Goal: Contribute content

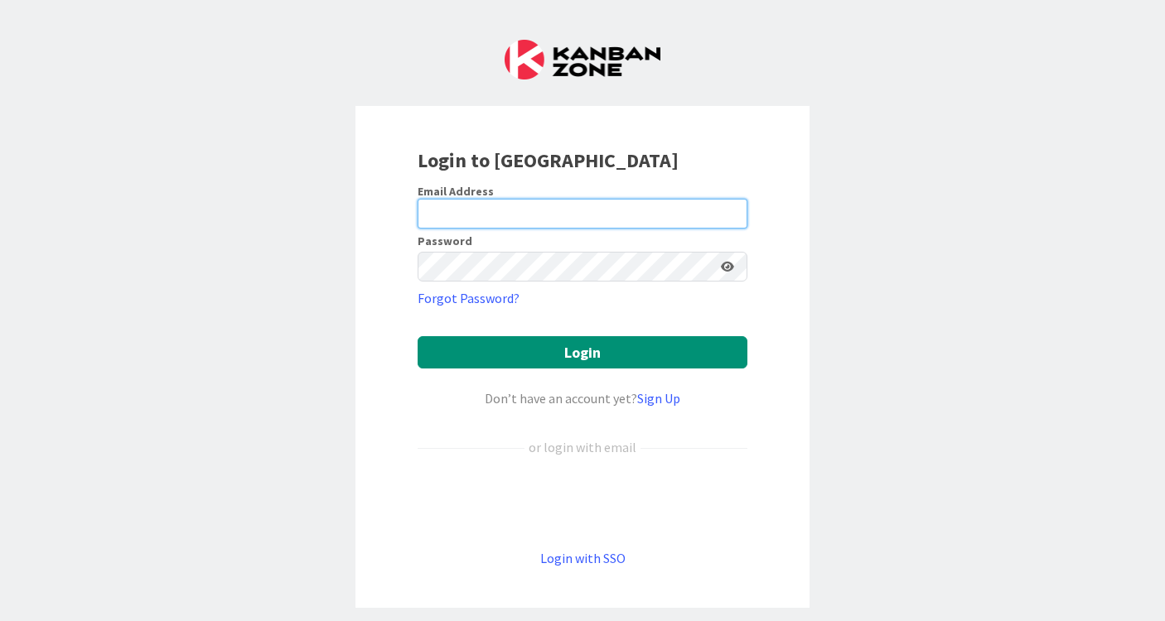
type input "[EMAIL_ADDRESS][DOMAIN_NAME]"
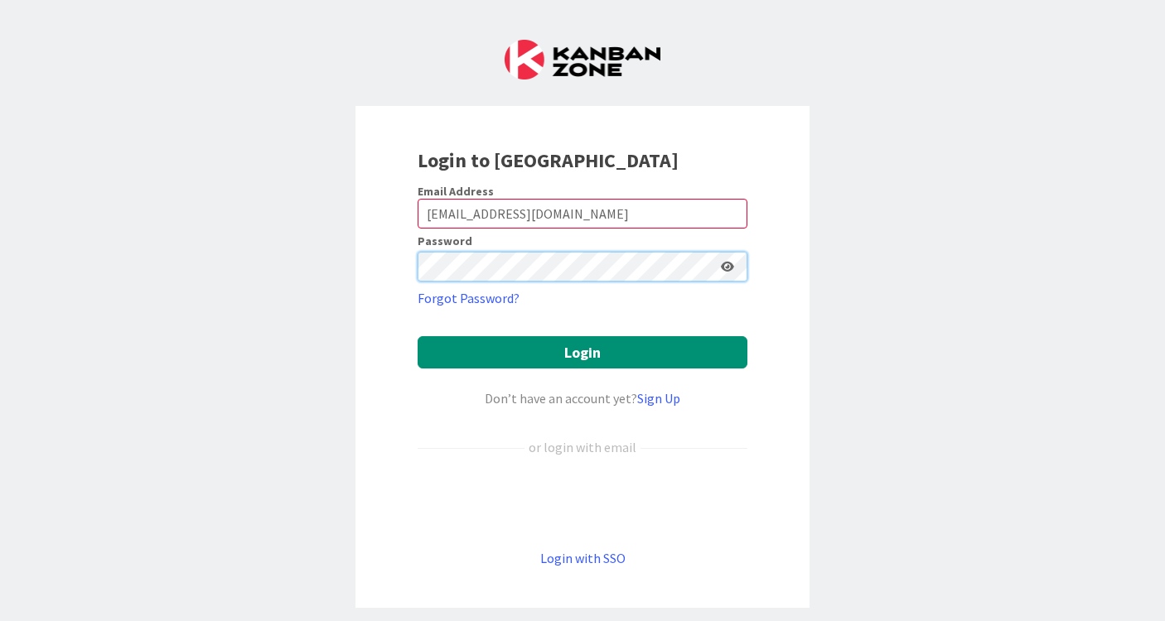
click at [582, 352] on button "Login" at bounding box center [582, 352] width 330 height 32
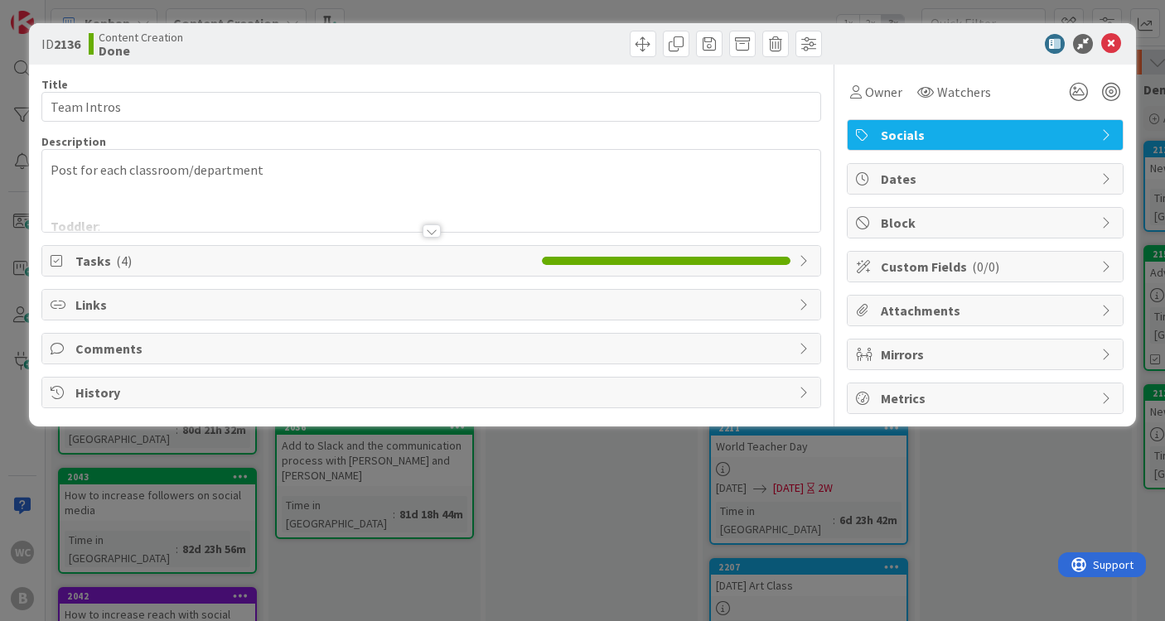
click at [1044, 521] on div "ID 2136 Content Creation Done Title 11 / 128 Team Intros Description 16,638 / 3…" at bounding box center [582, 310] width 1165 height 621
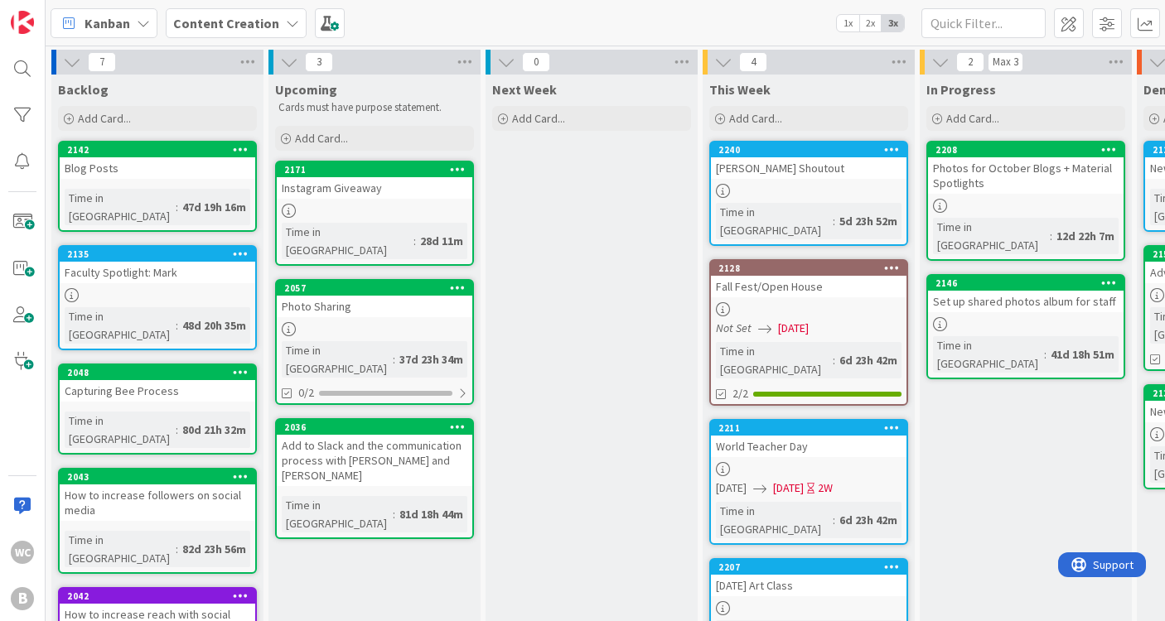
click at [395, 198] on div "Instagram Giveaway" at bounding box center [374, 188] width 195 height 22
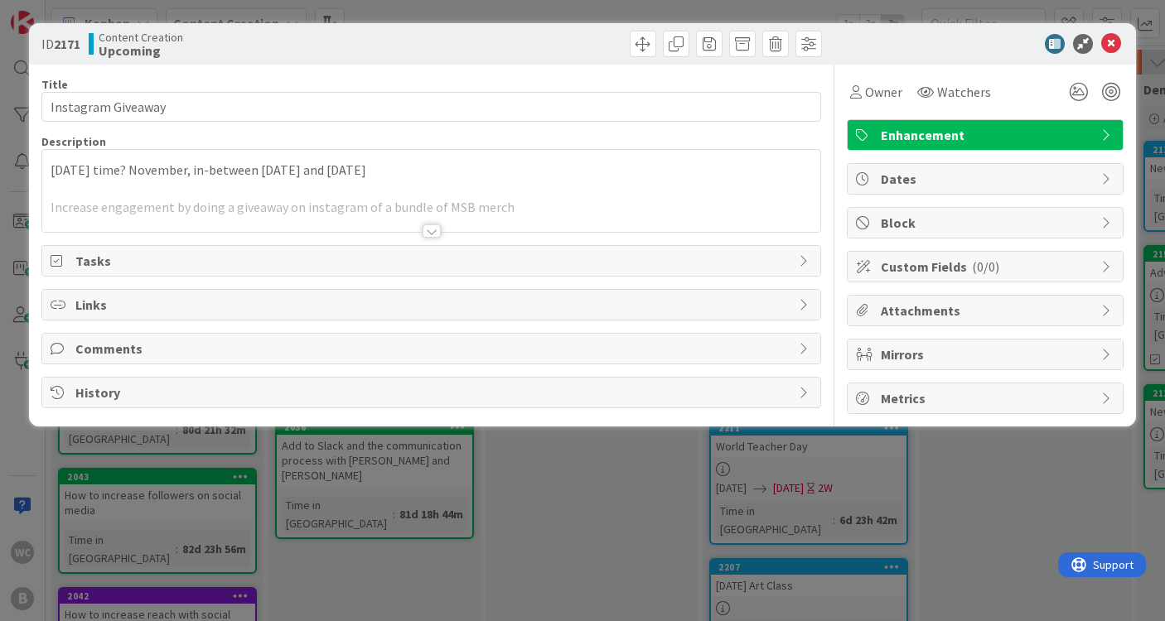
click at [1010, 528] on div "ID 2171 Content Creation Upcoming Title 18 / 128 Instagram Giveaway Description…" at bounding box center [582, 310] width 1165 height 621
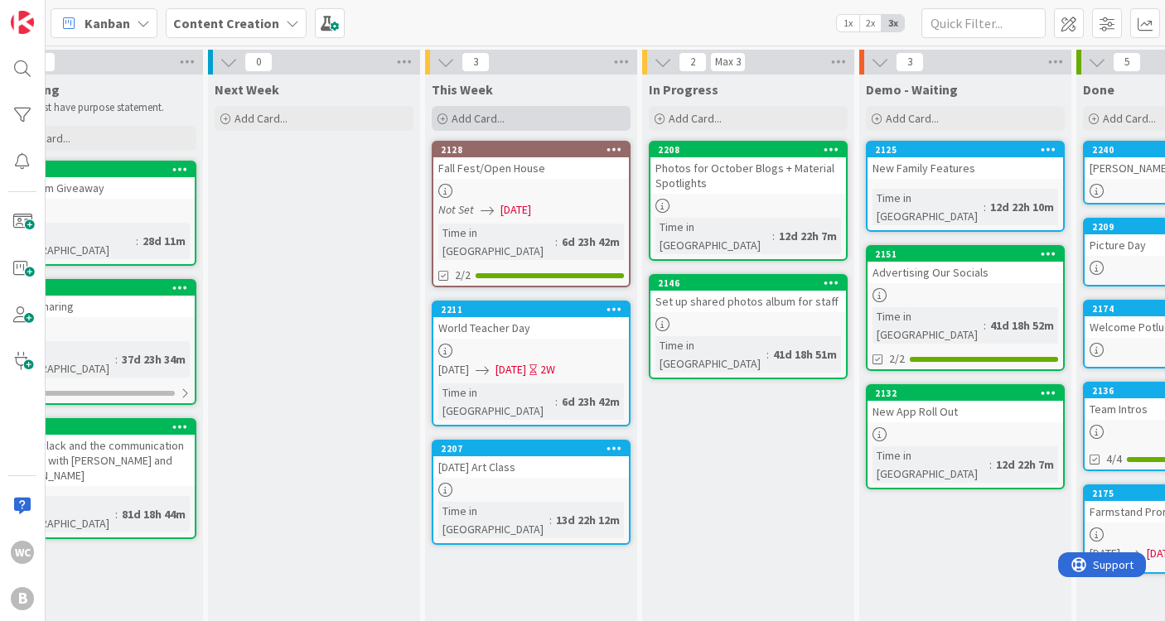
click at [534, 122] on div "Add Card..." at bounding box center [531, 118] width 199 height 25
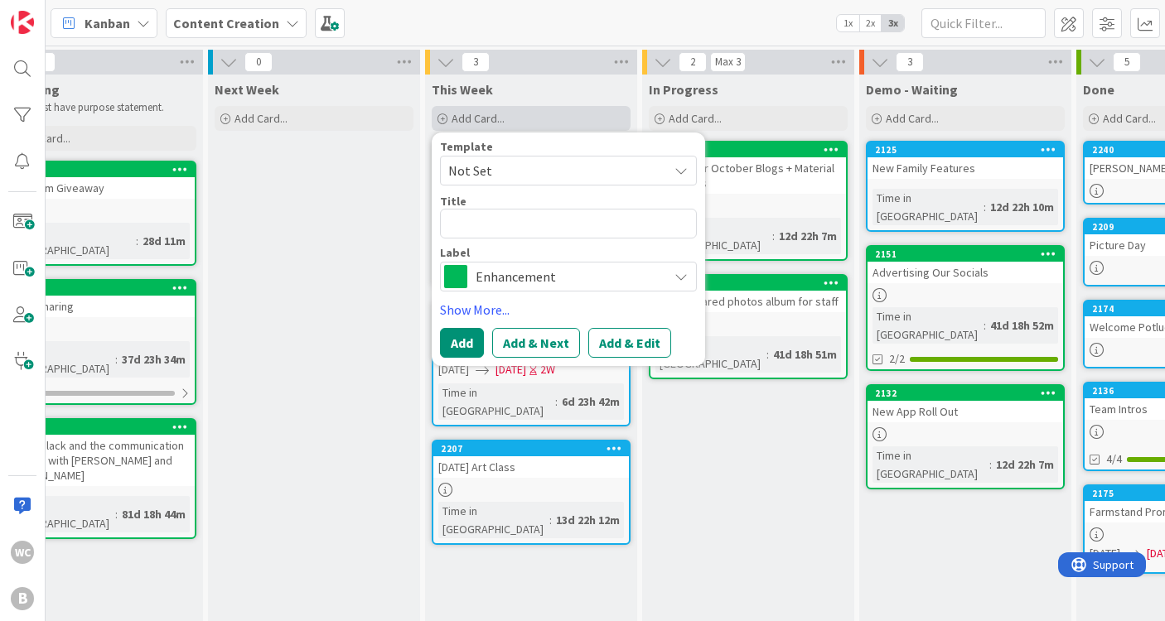
type textarea "x"
type textarea "F"
type textarea "x"
type textarea "Fa"
type textarea "x"
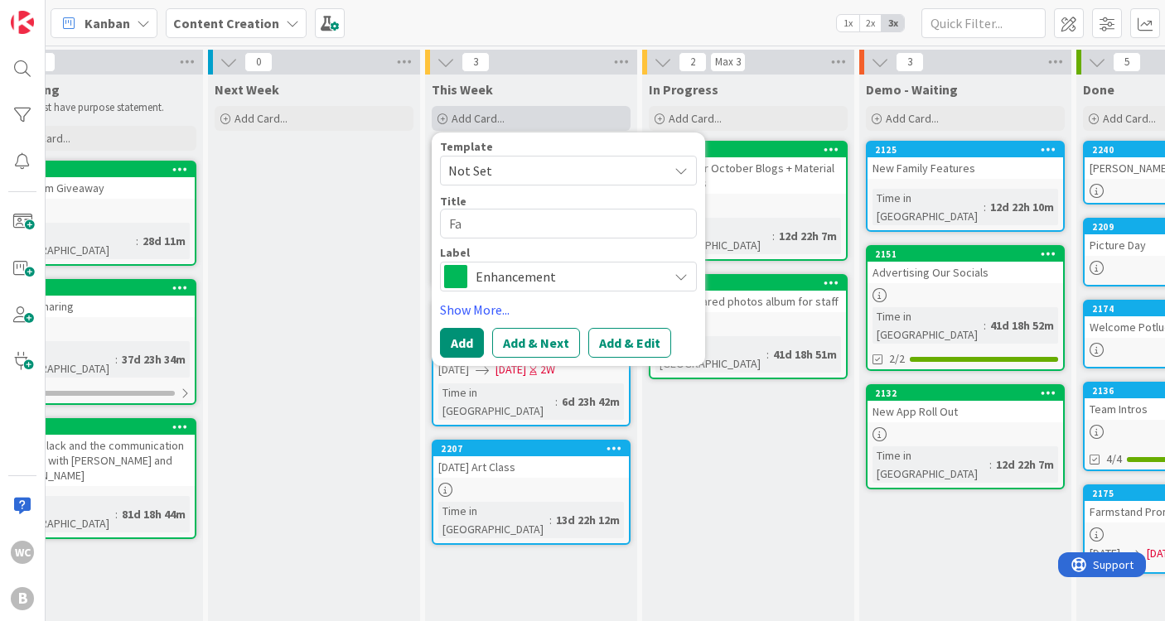
type textarea "Fal"
type textarea "x"
type textarea "Fall"
type textarea "x"
type textarea "Fall"
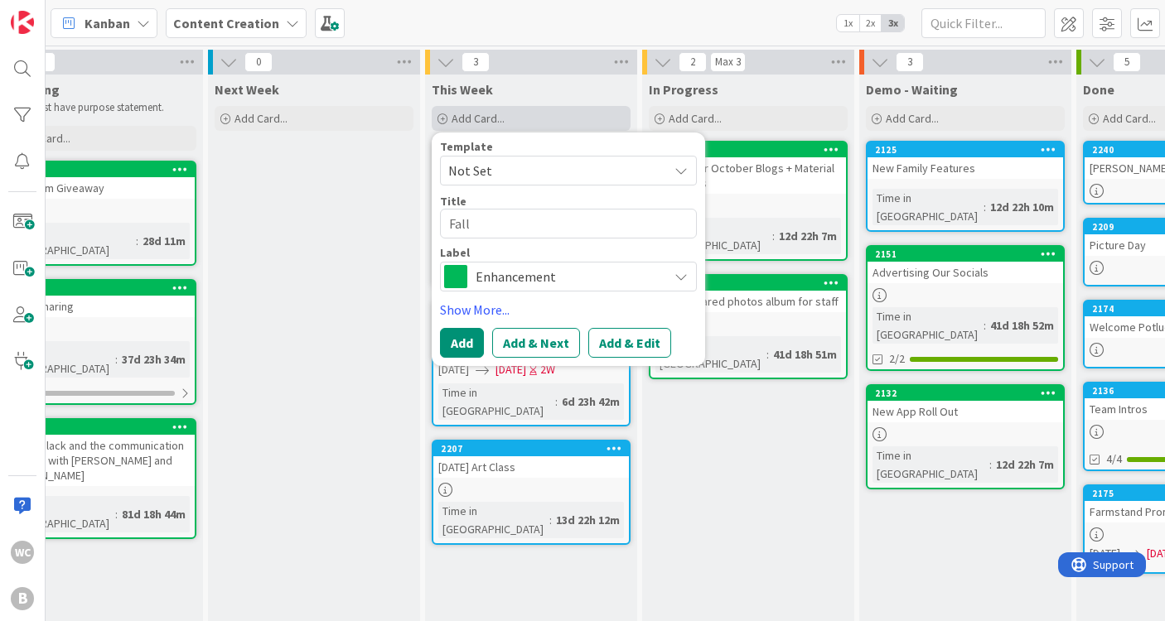
type textarea "x"
type textarea "Fall F"
type textarea "x"
type textarea "Fall Fe"
type textarea "x"
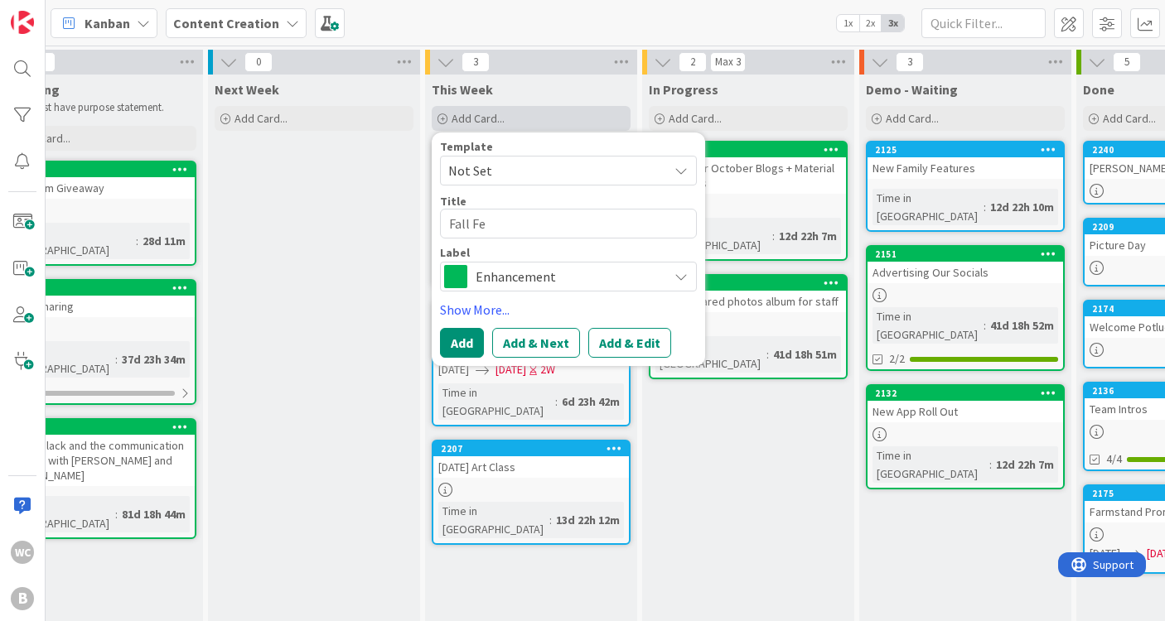
type textarea "Fall Fes"
type textarea "x"
type textarea "Fall Fest"
type textarea "x"
type textarea "Fall Fest"
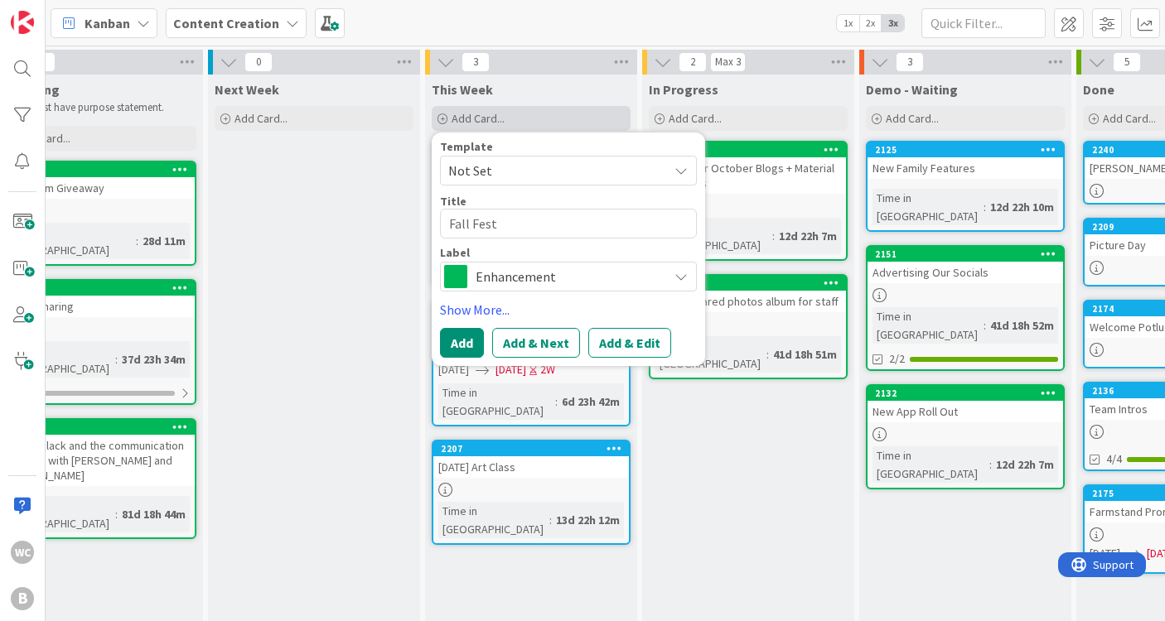
type textarea "x"
type textarea "Fall Fest r"
type textarea "x"
type textarea "Fall Fest re"
type textarea "x"
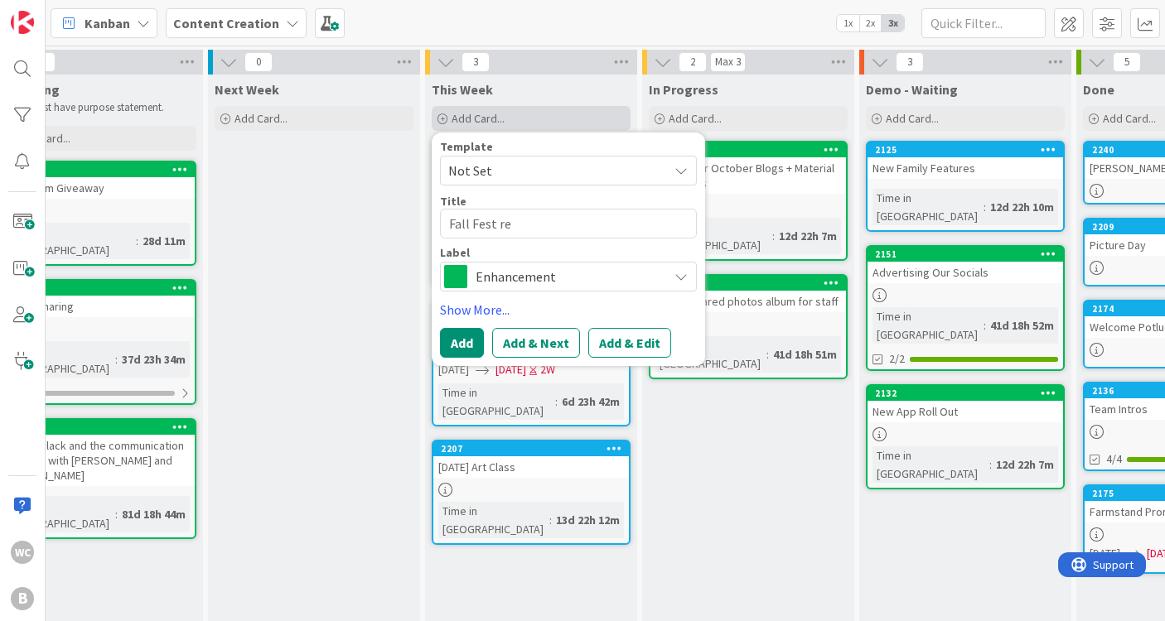
type textarea "Fall Fest r"
type textarea "x"
type textarea "Fall Fest"
type textarea "x"
type textarea "Fall Fest R"
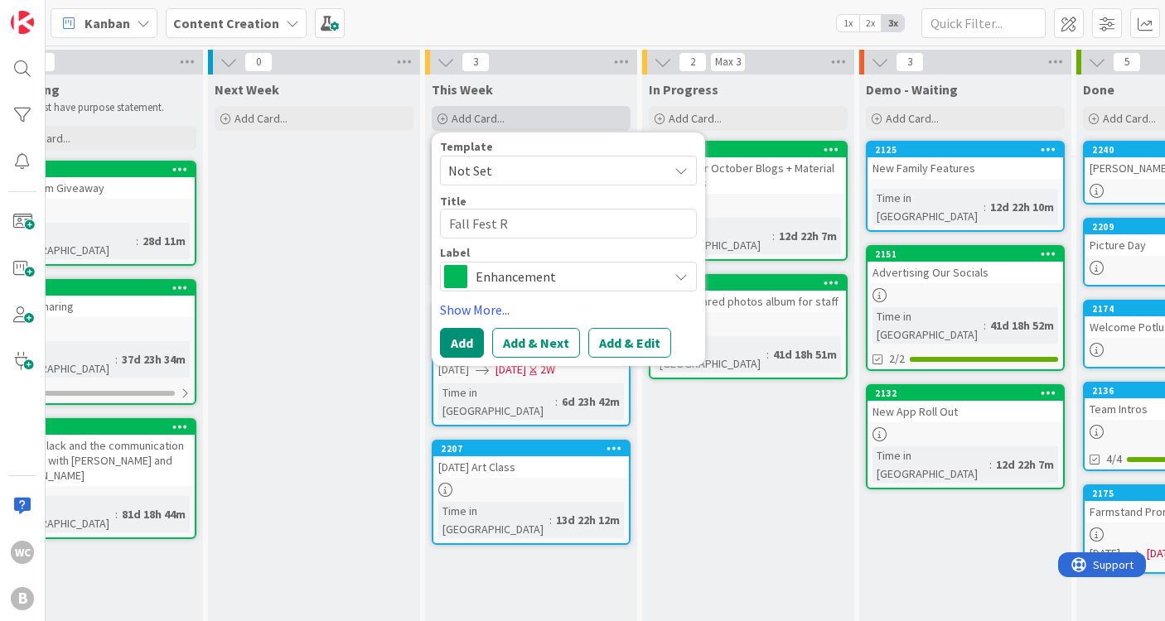
type textarea "x"
type textarea "Fall Fest Re"
type textarea "x"
type textarea "Fall Fest Rec"
type textarea "x"
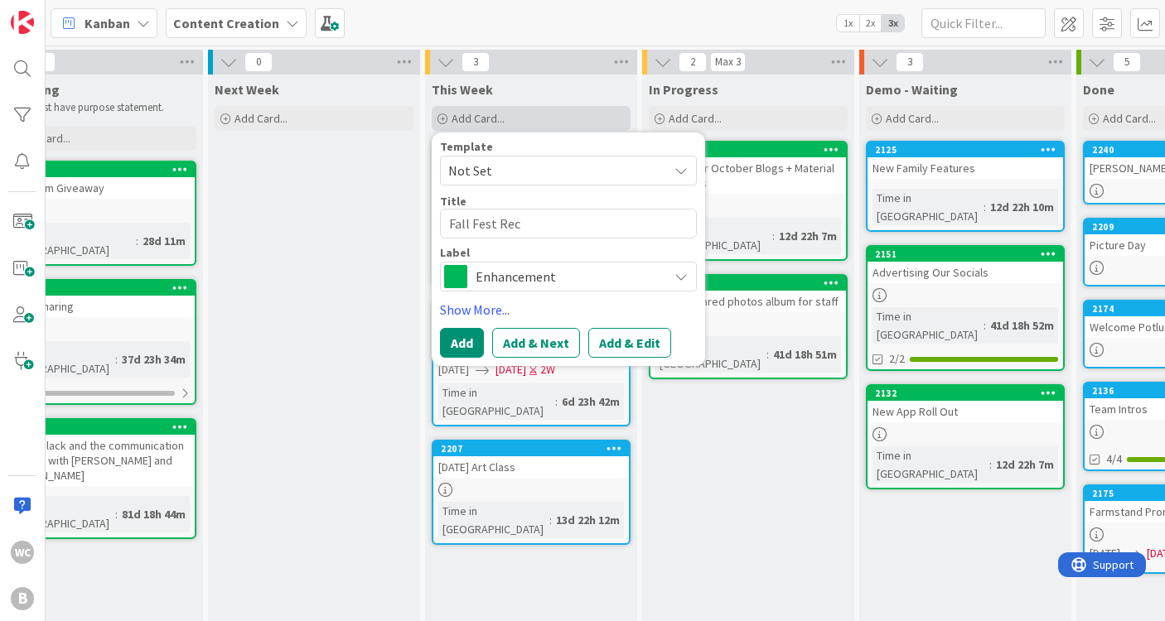
type textarea "Fall Fest Reca"
type textarea "x"
type textarea "Fall Fest Recap"
type textarea "x"
type textarea "Fall Fest Recap"
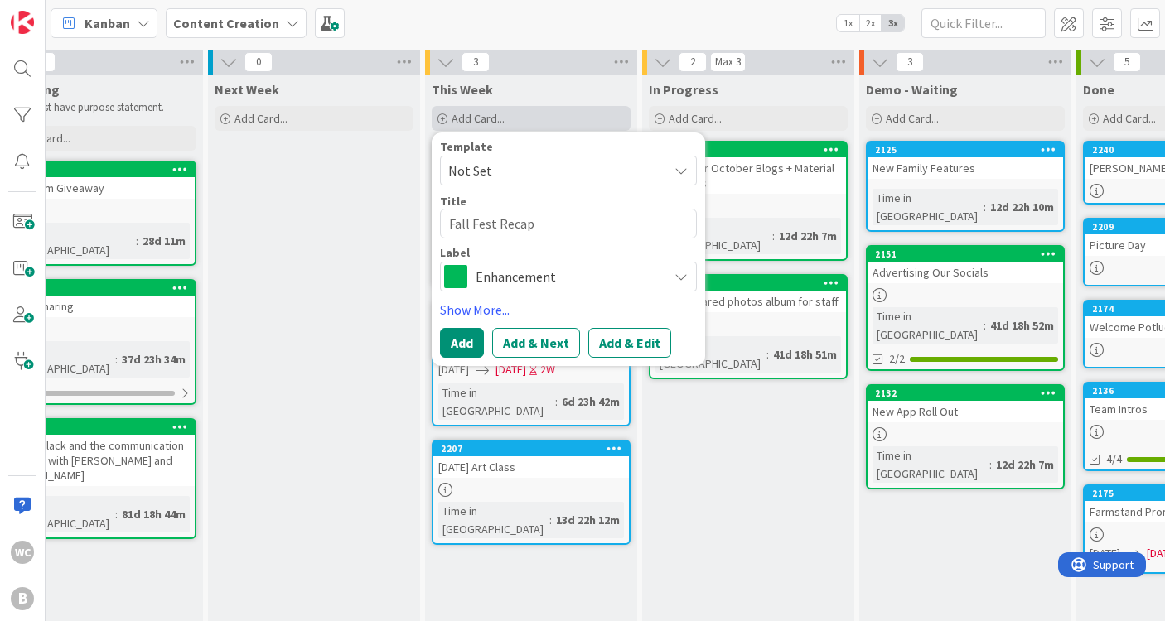
type textarea "x"
type textarea "Fall Fest Recap P"
type textarea "x"
type textarea "Fall Fest Recap Po"
type textarea "x"
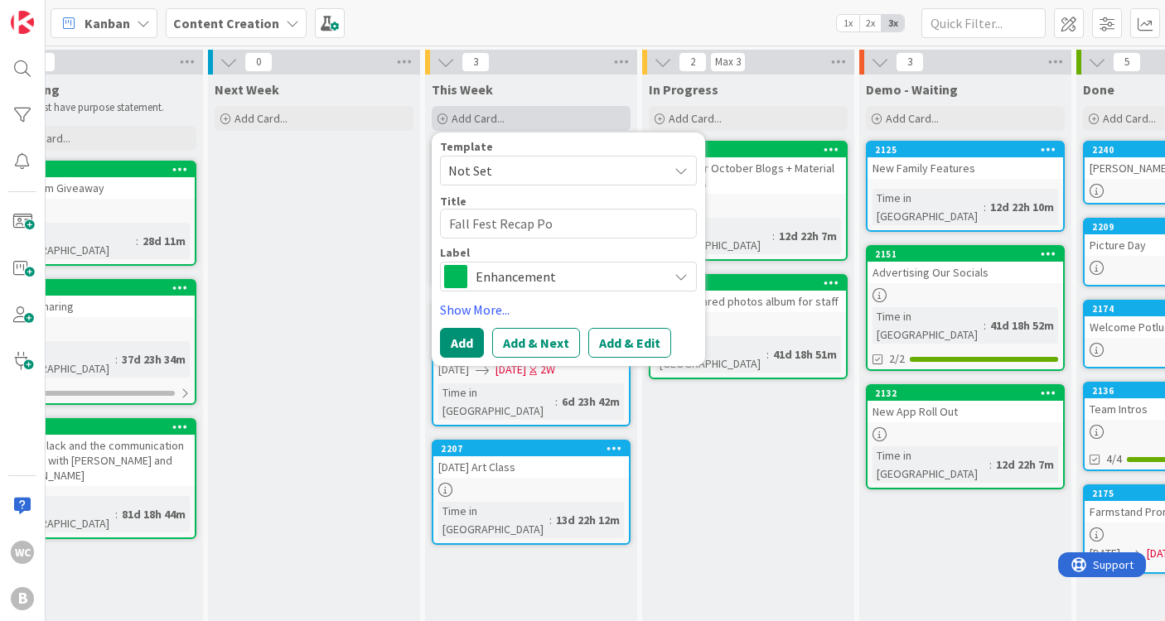
type textarea "Fall Fest Recap Pos"
type textarea "x"
type textarea "Fall Fest Recap Post"
click at [598, 285] on span "Enhancement" at bounding box center [567, 276] width 184 height 23
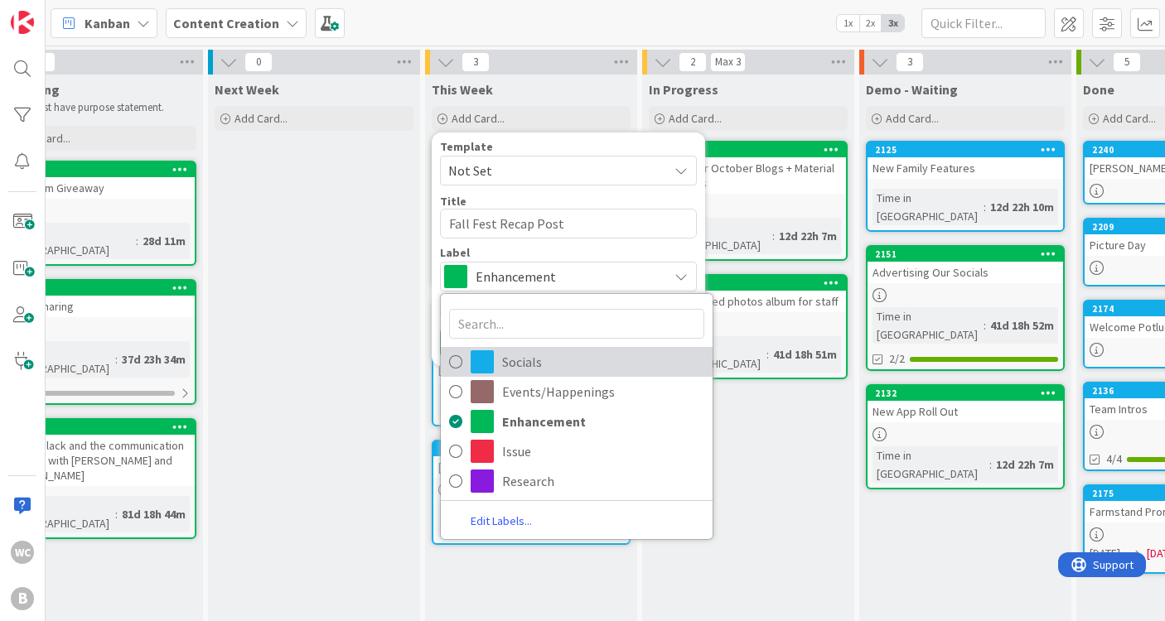
click at [558, 362] on span "Socials" at bounding box center [603, 362] width 202 height 25
type textarea "x"
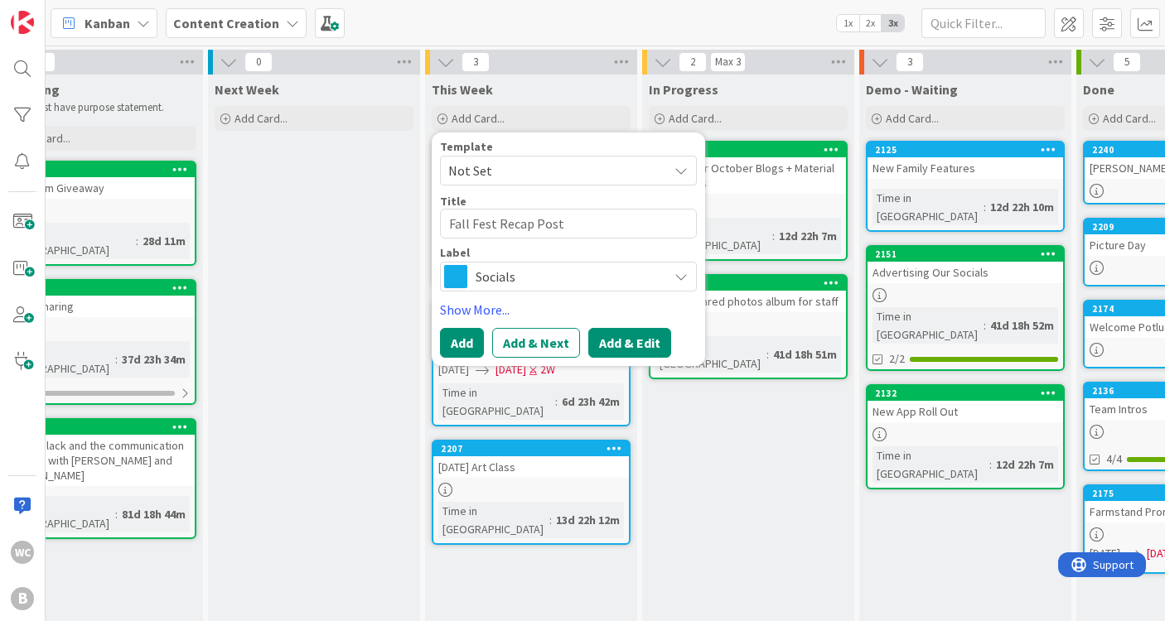
click at [635, 350] on button "Add & Edit" at bounding box center [629, 343] width 83 height 30
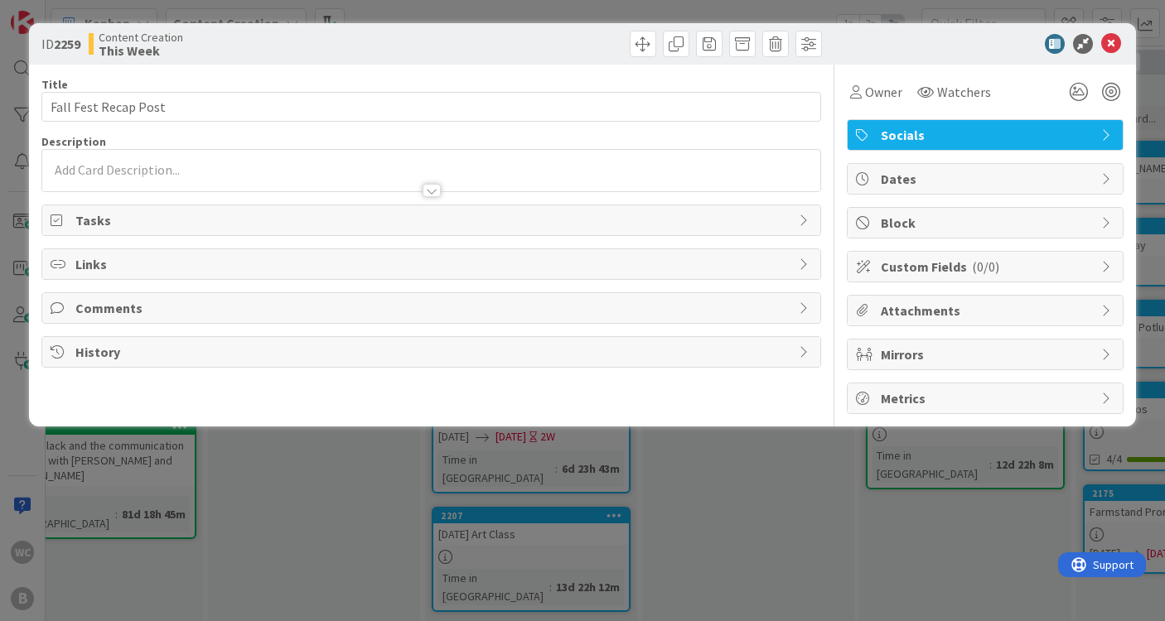
click at [388, 176] on div at bounding box center [431, 182] width 778 height 17
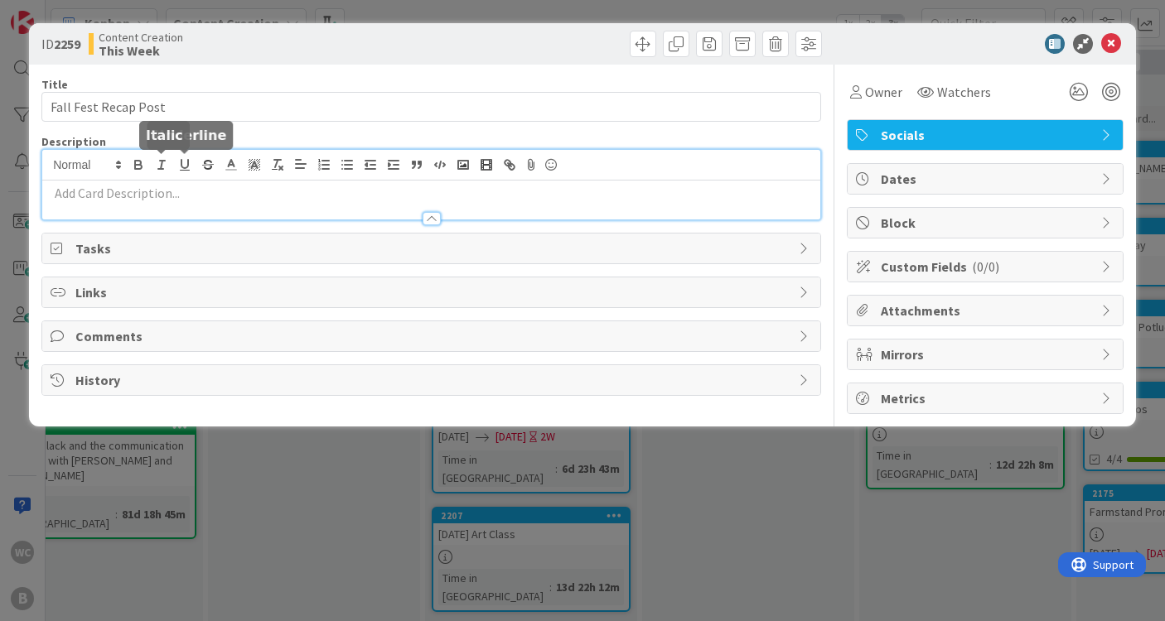
click at [105, 200] on p at bounding box center [431, 193] width 761 height 19
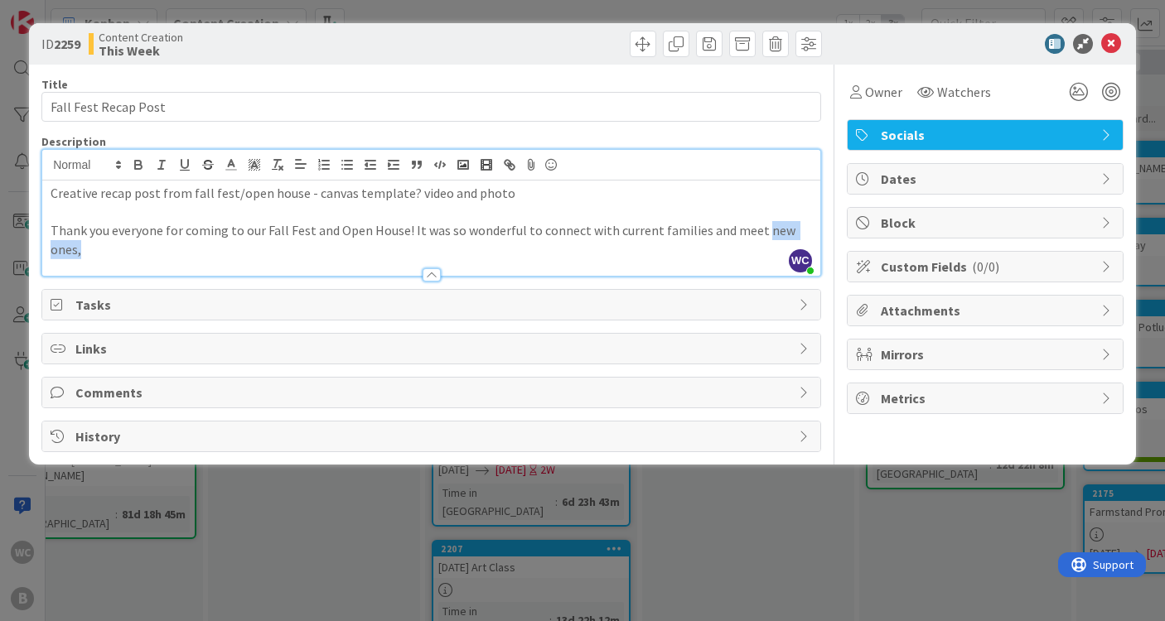
drag, startPoint x: 806, startPoint y: 224, endPoint x: 752, endPoint y: 229, distance: 54.1
click at [752, 229] on p "Thank you everyone for coming to our Fall Fest and Open House! It was so wonder…" at bounding box center [431, 239] width 761 height 37
click at [812, 224] on div "Creative recap post from fall fest/open house - canvas template? video and phot…" at bounding box center [431, 228] width 778 height 95
click at [885, 516] on div "ID 2259 Content Creation This Week Title 20 / 128 Fall Fest Recap Post Descript…" at bounding box center [582, 310] width 1165 height 621
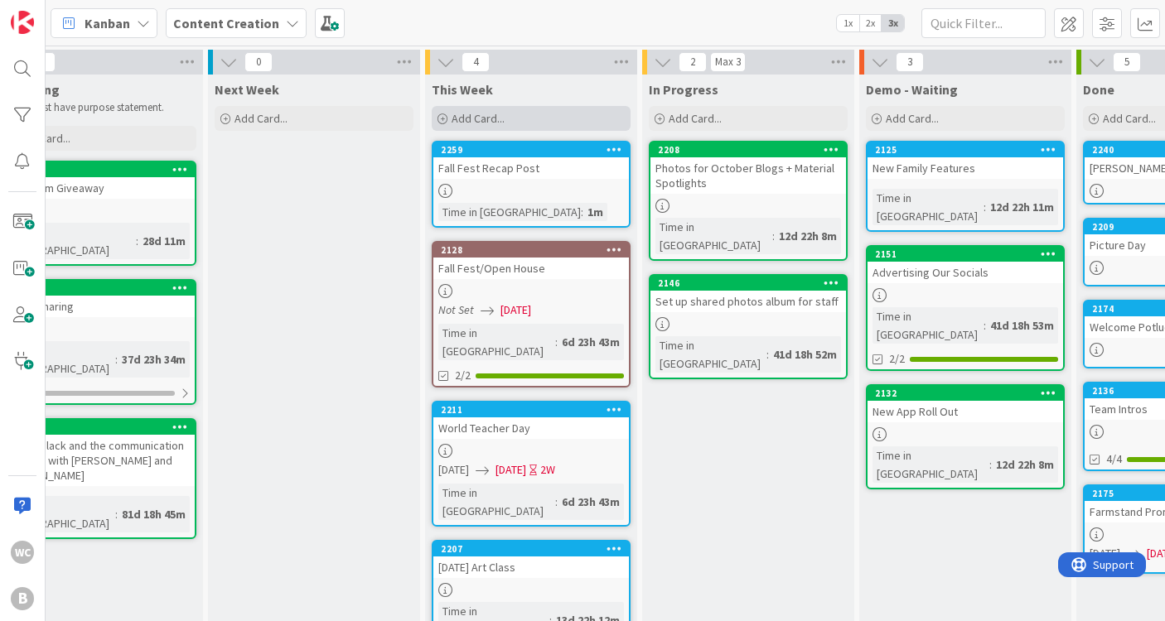
click at [530, 123] on div "Add Card..." at bounding box center [531, 118] width 199 height 25
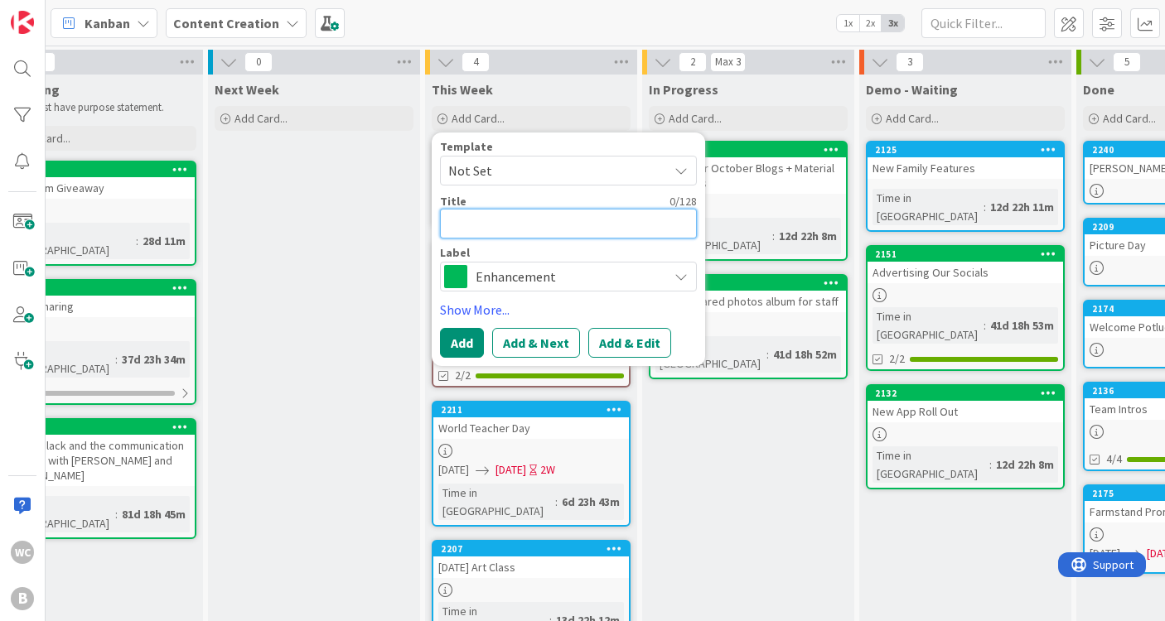
type textarea "x"
type textarea "F"
type textarea "x"
type textarea "Fr"
type textarea "x"
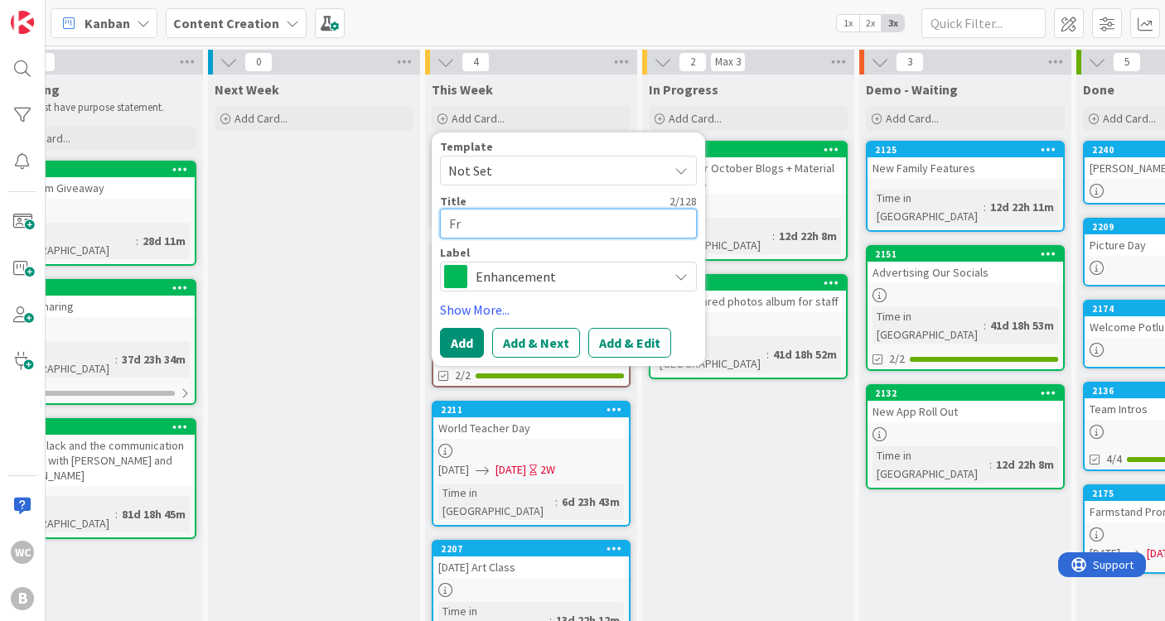
type textarea "Fra"
type textarea "x"
type textarea "[PERSON_NAME]"
type textarea "x"
type textarea "[PERSON_NAME]"
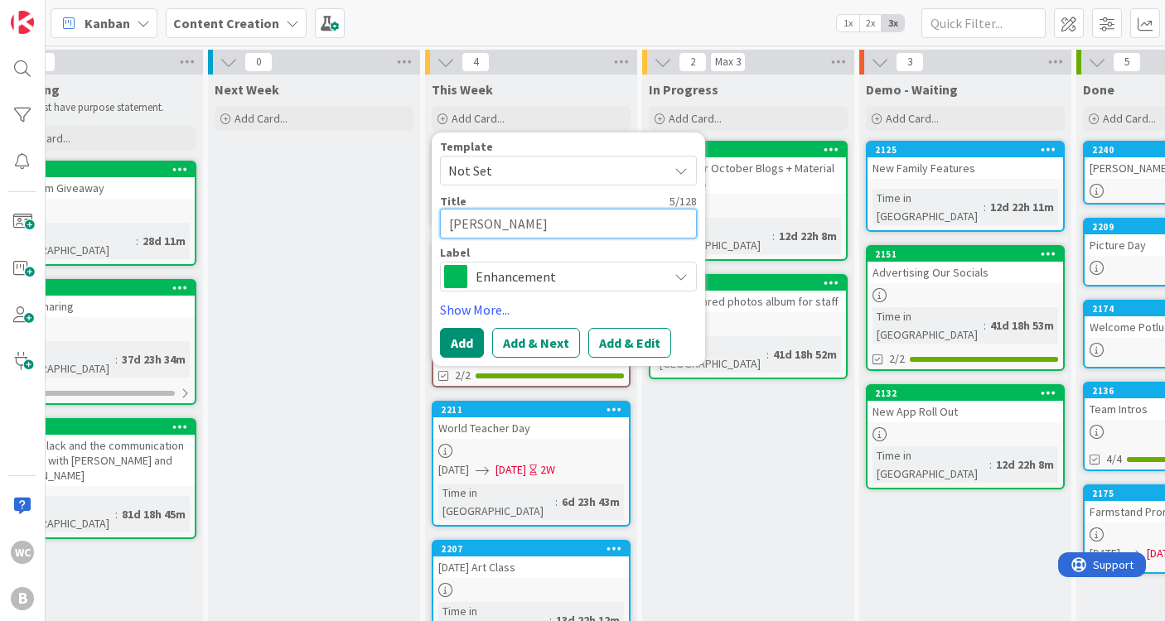
type textarea "x"
type textarea "Franne"
type textarea "x"
type textarea "[GEOGRAPHIC_DATA]"
type textarea "x"
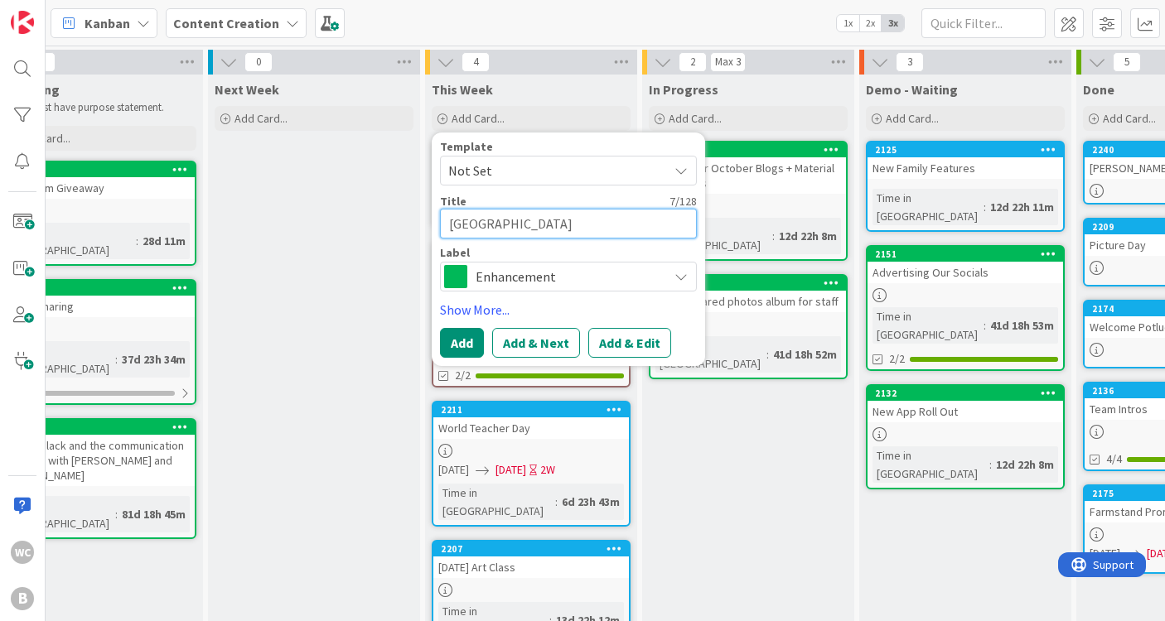
type textarea "[GEOGRAPHIC_DATA]"
type textarea "x"
type textarea "Franc"
type textarea "x"
type textarea "[PERSON_NAME]"
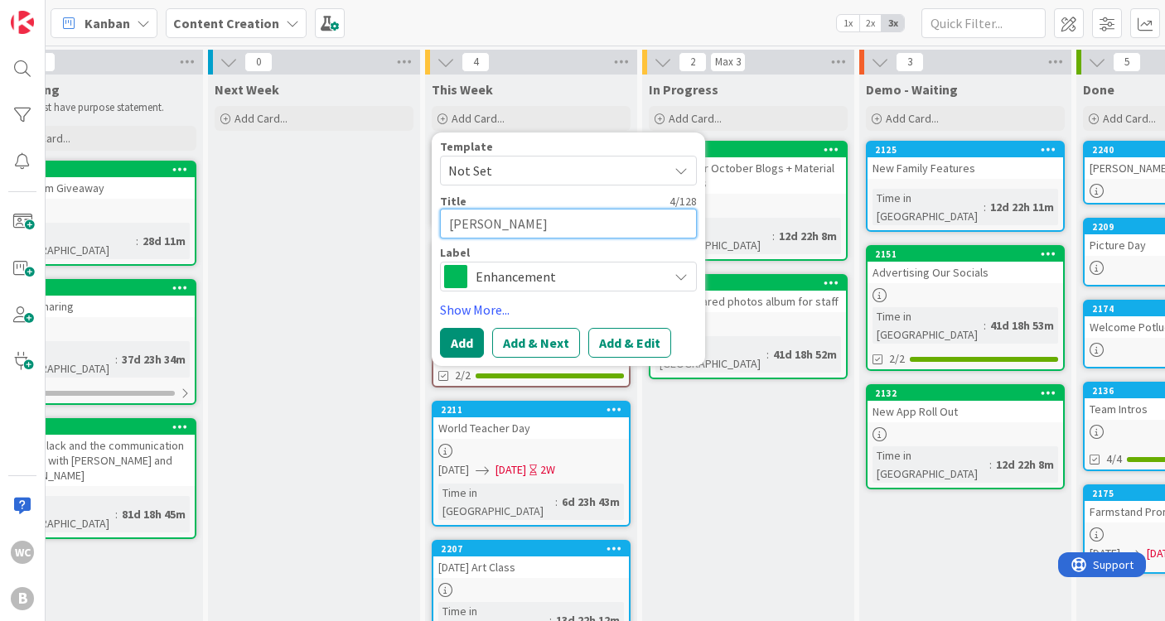
type textarea "x"
type textarea "[PERSON_NAME]"
type textarea "x"
type textarea "[PERSON_NAME]"
type textarea "x"
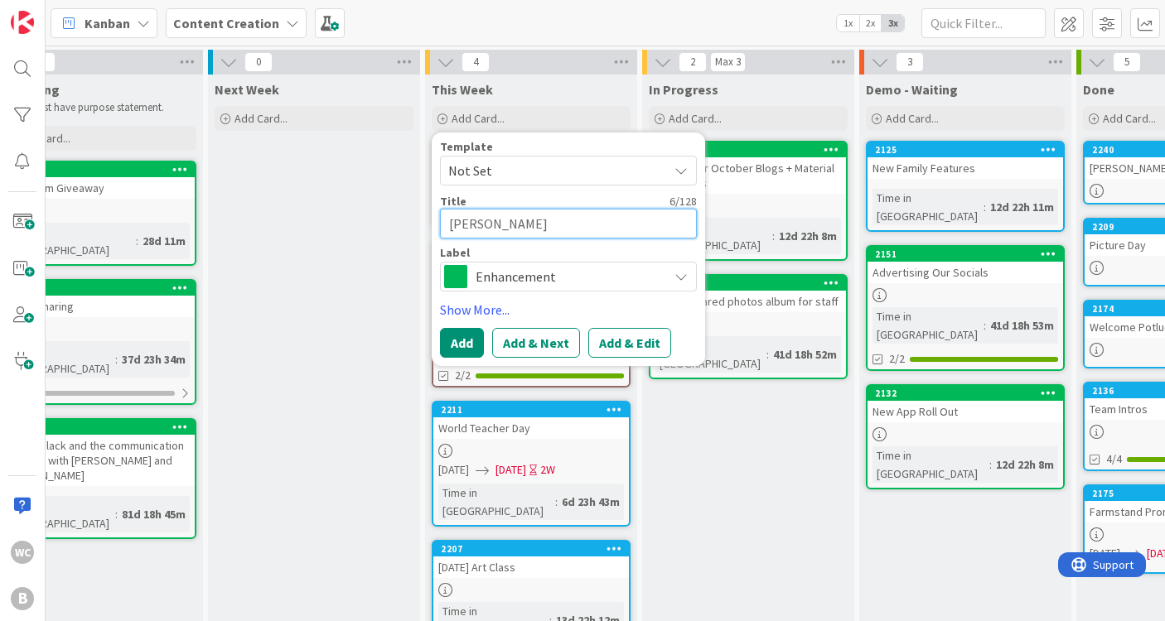
type textarea "Frannie"
type textarea "x"
type textarea "Frannie"
type textarea "x"
type textarea "[PERSON_NAME]"
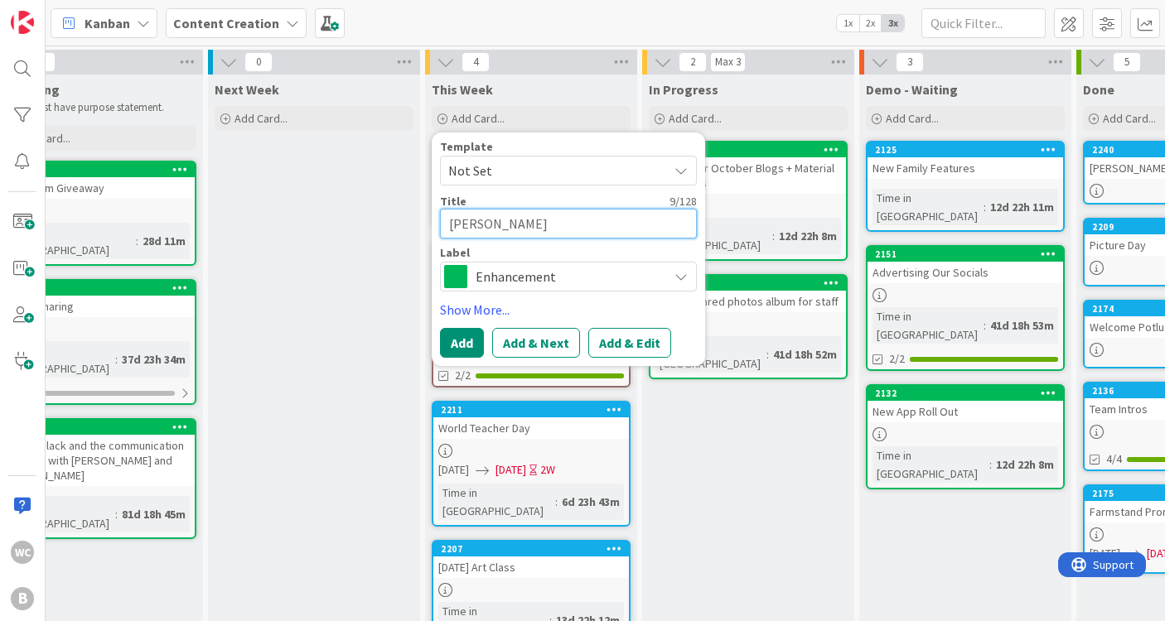
type textarea "x"
type textarea "Frannie In"
type textarea "x"
type textarea "Frannie Ind"
type textarea "x"
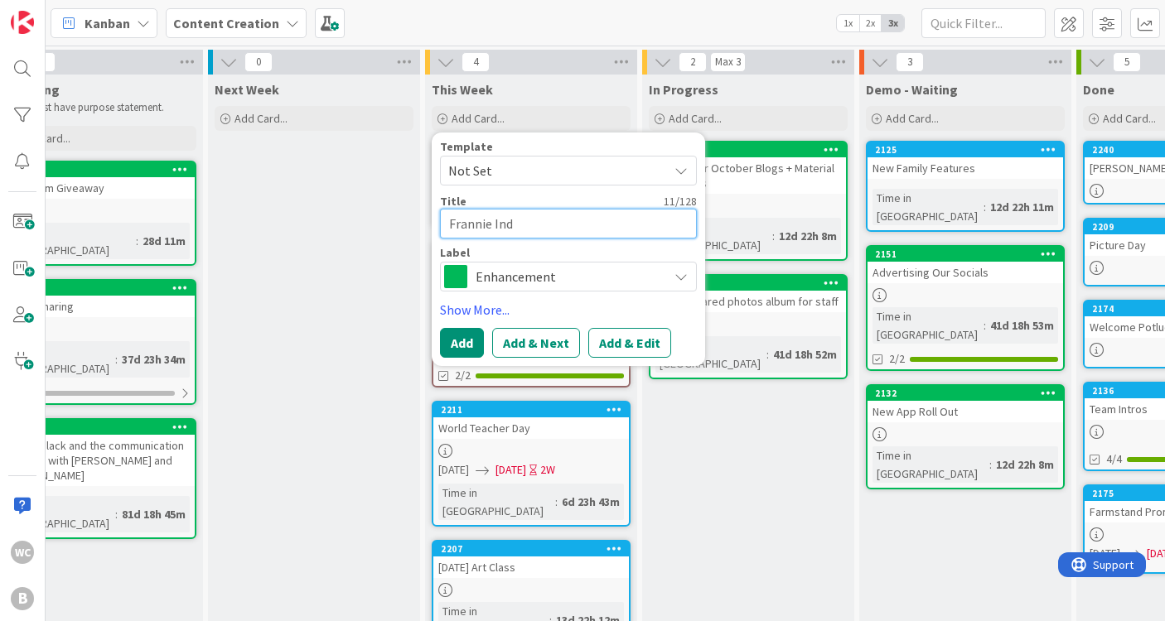
type textarea "Frannie In"
type textarea "x"
type textarea "Frannie Int"
type textarea "x"
type textarea "[PERSON_NAME]"
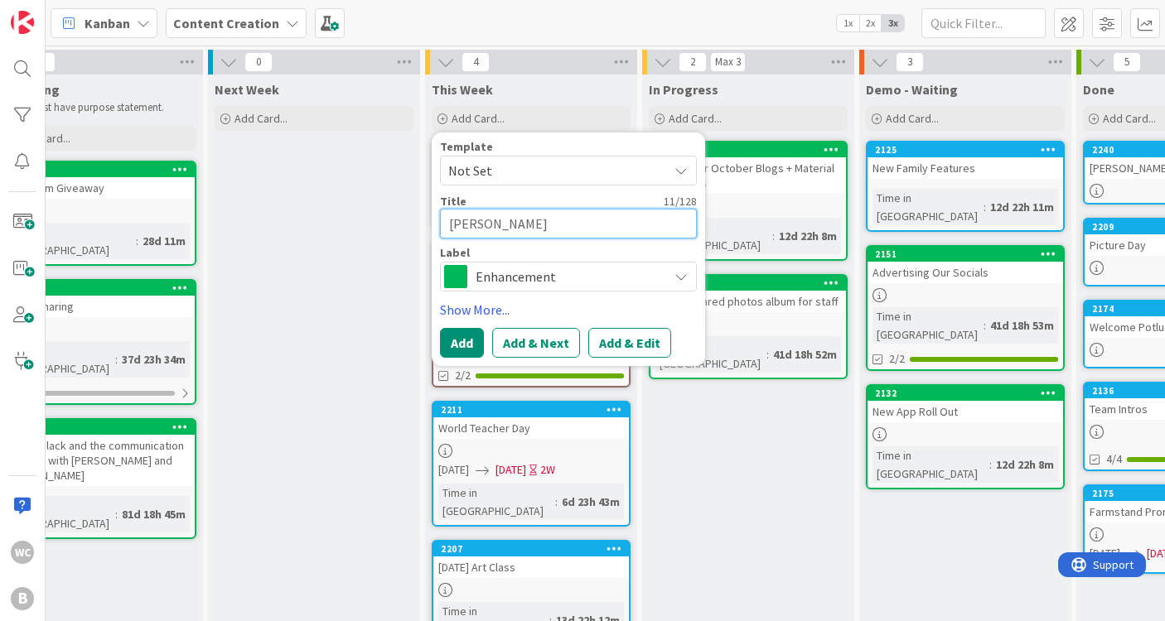
type textarea "x"
type textarea "Frannie Inter"
type textarea "x"
type textarea "Frannie Interv"
type textarea "x"
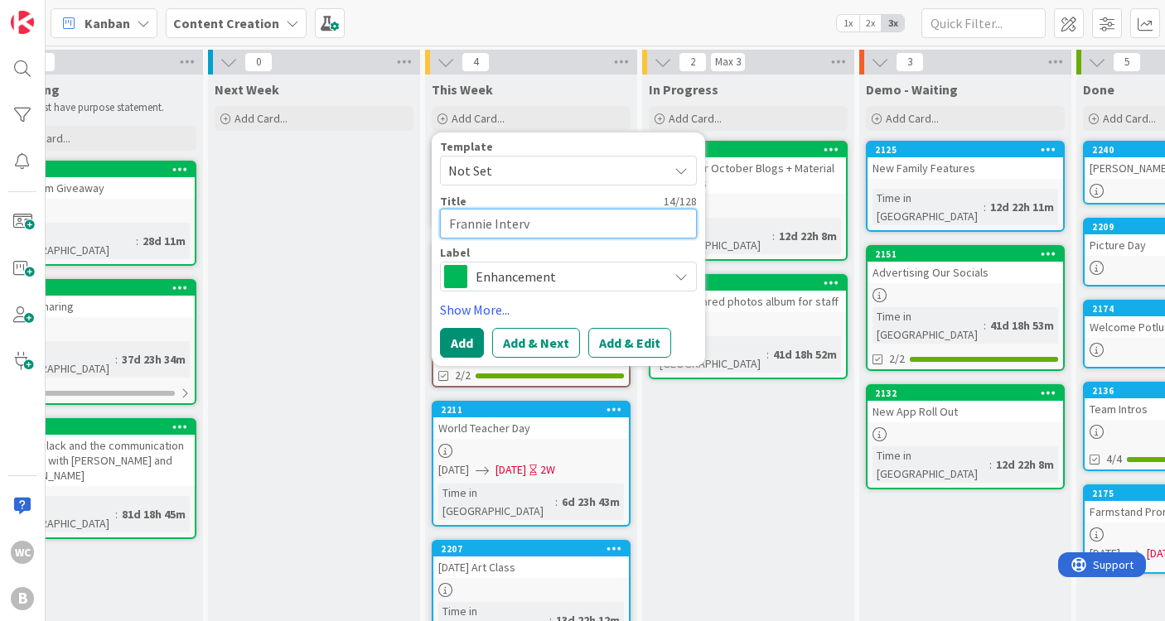
type textarea "Frannie Intervi"
type textarea "x"
type textarea "[PERSON_NAME]"
type textarea "x"
type textarea "[PERSON_NAME] Interview"
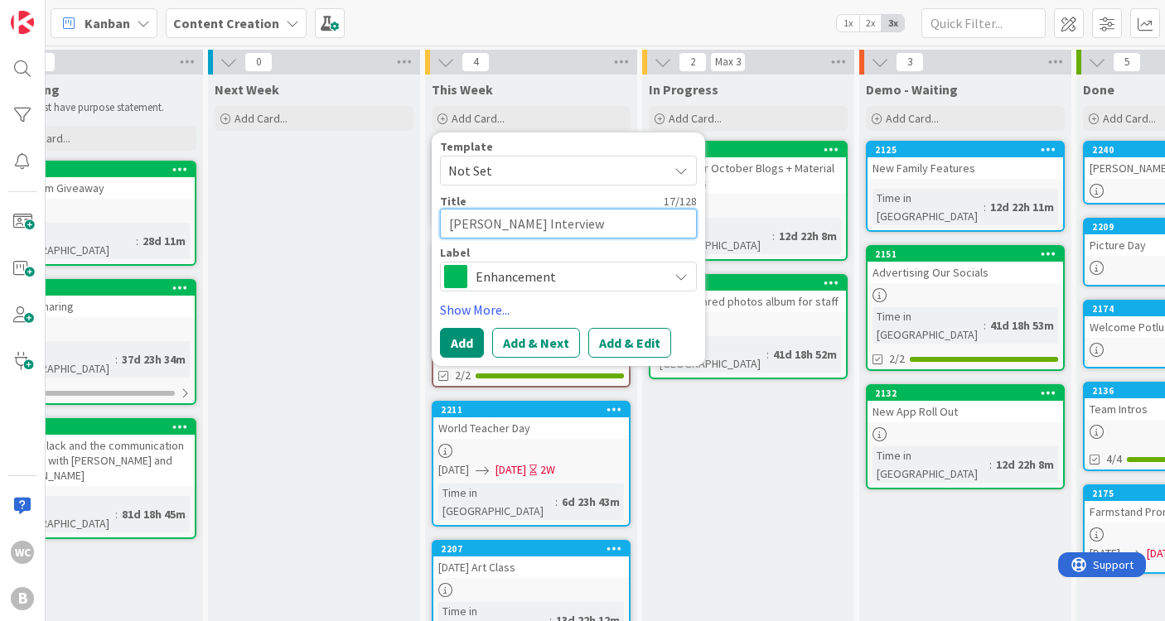
type textarea "x"
type textarea "[PERSON_NAME] Interviews"
type textarea "x"
type textarea "[PERSON_NAME] Interviews"
type textarea "x"
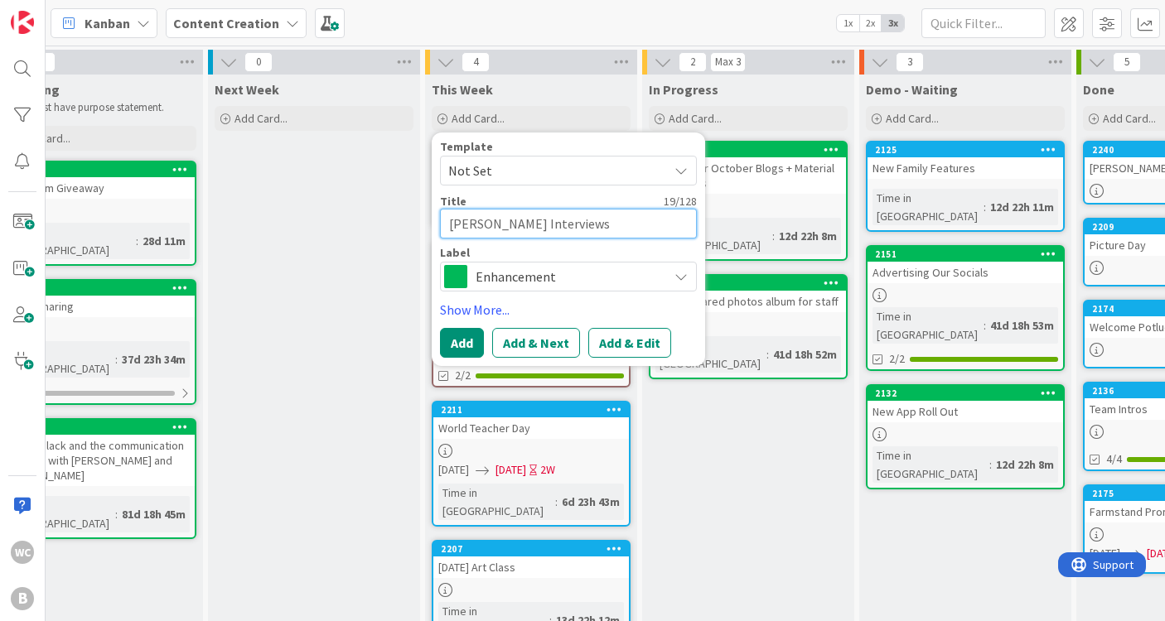
type textarea "[PERSON_NAME] Interviews f"
type textarea "x"
type textarea "[PERSON_NAME] Interviews fo"
type textarea "x"
type textarea "[PERSON_NAME] Interviews for"
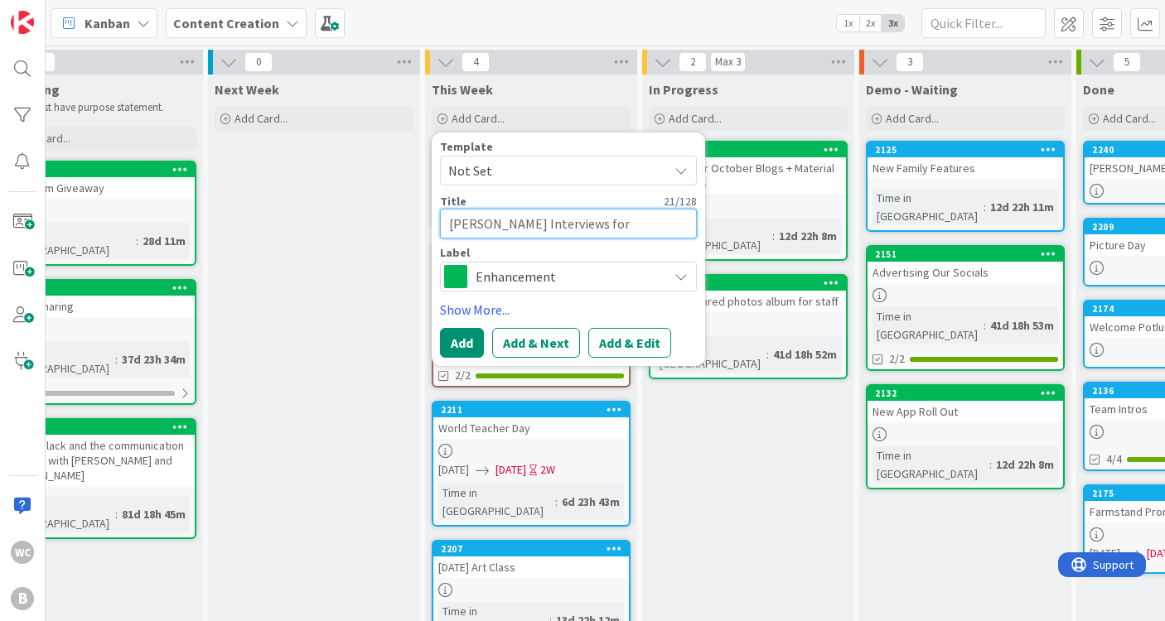
type textarea "x"
type textarea "[PERSON_NAME] Interviews form"
type textarea "x"
type textarea "[PERSON_NAME] Interviews form"
type textarea "x"
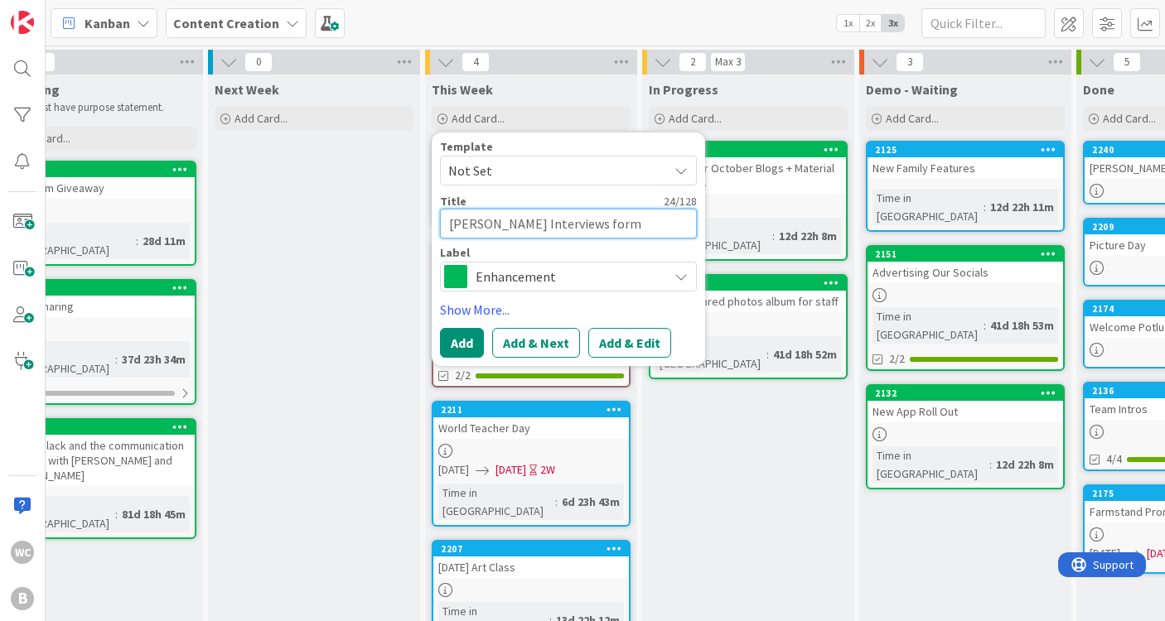
type textarea "[PERSON_NAME] Interviews form"
type textarea "x"
type textarea "[PERSON_NAME] Interviews for"
type textarea "x"
type textarea "[PERSON_NAME] Interviews fo"
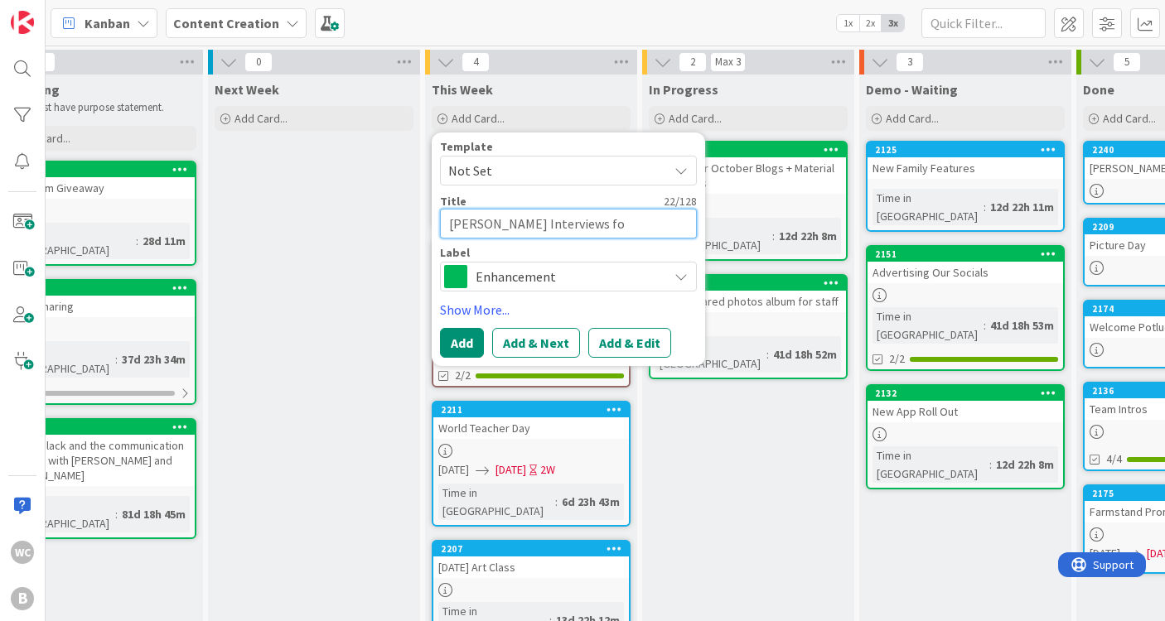
type textarea "x"
type textarea "[PERSON_NAME] Interviews f"
type textarea "x"
type textarea "[PERSON_NAME] Interviews fr"
type textarea "x"
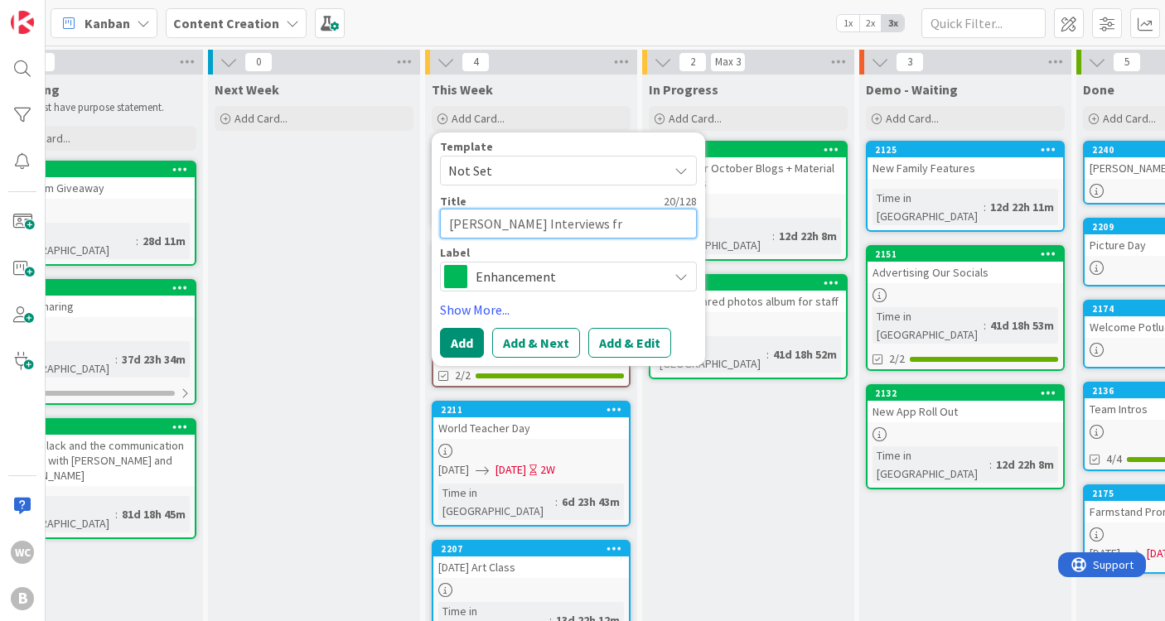
type textarea "[PERSON_NAME] Interviews fro"
type textarea "x"
type textarea "[PERSON_NAME] Interviews from"
type textarea "x"
type textarea "[PERSON_NAME] Interviews from"
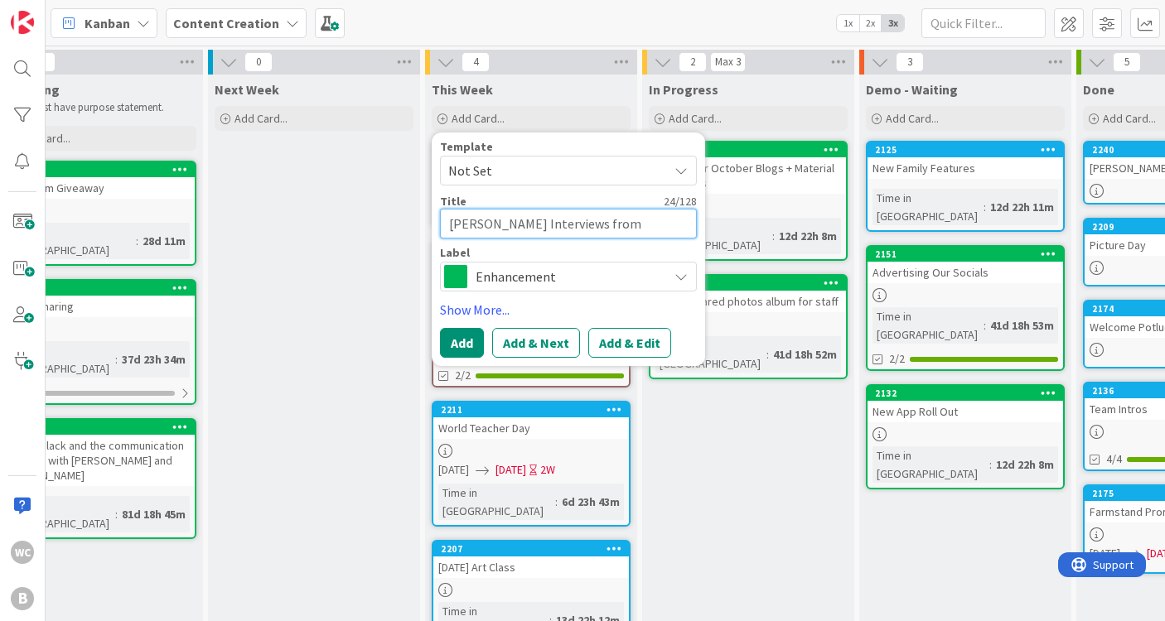
type textarea "x"
type textarea "[PERSON_NAME] Interviews from F"
type textarea "x"
type textarea "[PERSON_NAME] Interviews from Fa"
type textarea "x"
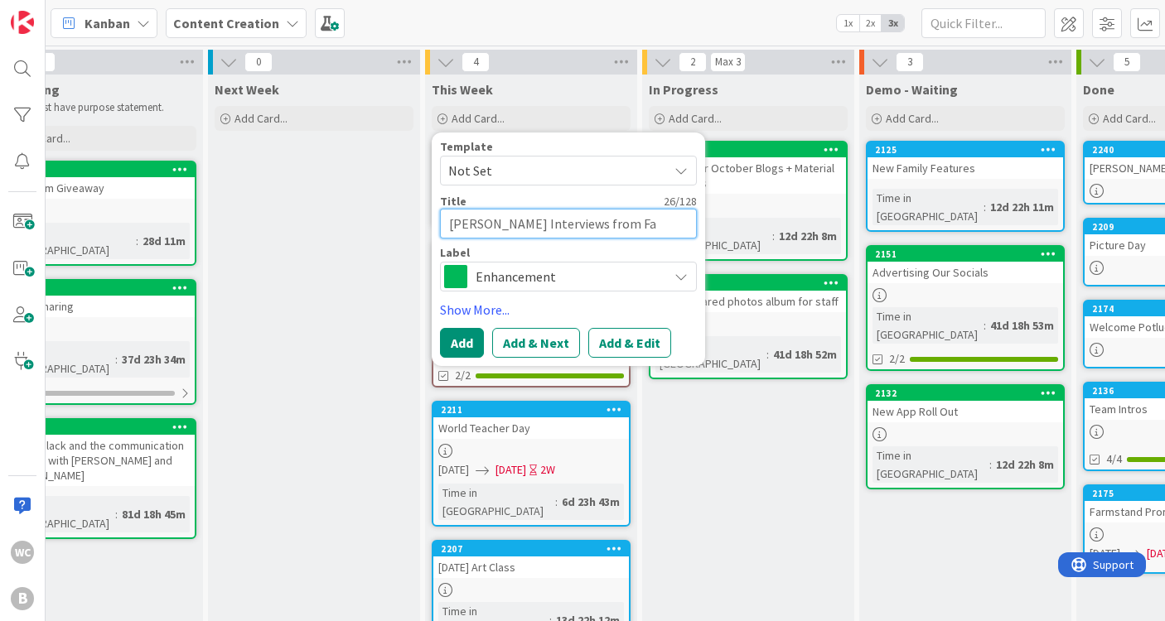
type textarea "[PERSON_NAME] Interviews from Fal"
type textarea "x"
type textarea "[PERSON_NAME] Interviews from Far"
type textarea "x"
type textarea "[PERSON_NAME] Interviews from Far F"
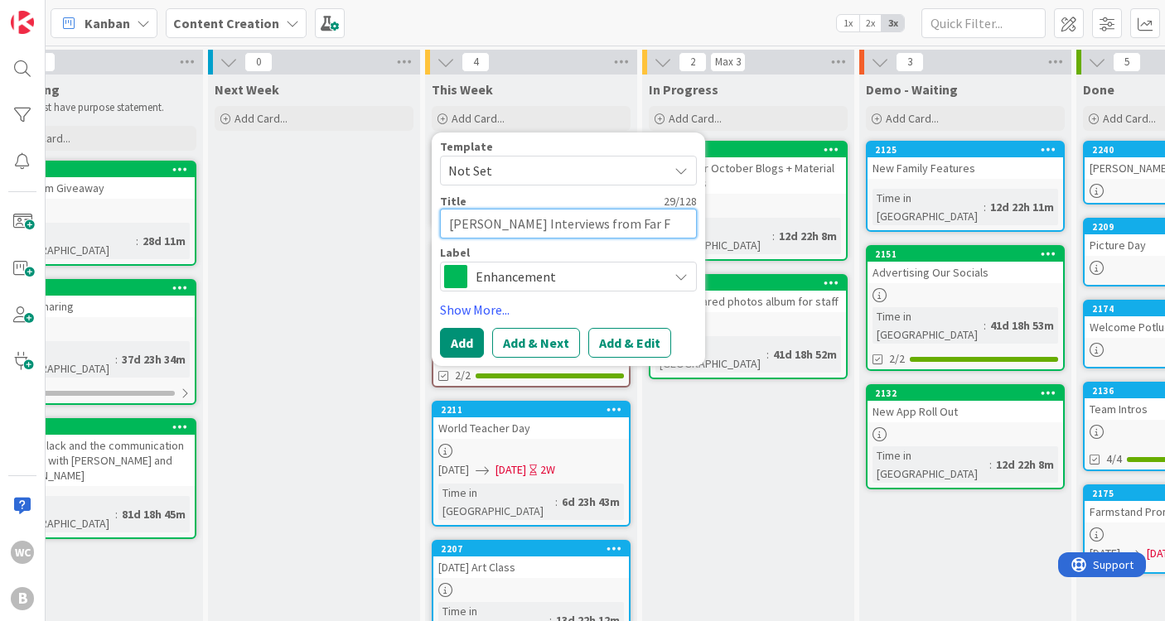
type textarea "x"
type textarea "[PERSON_NAME] Interviews from Far Fe"
type textarea "x"
type textarea "[PERSON_NAME] Interviews from Far F"
type textarea "x"
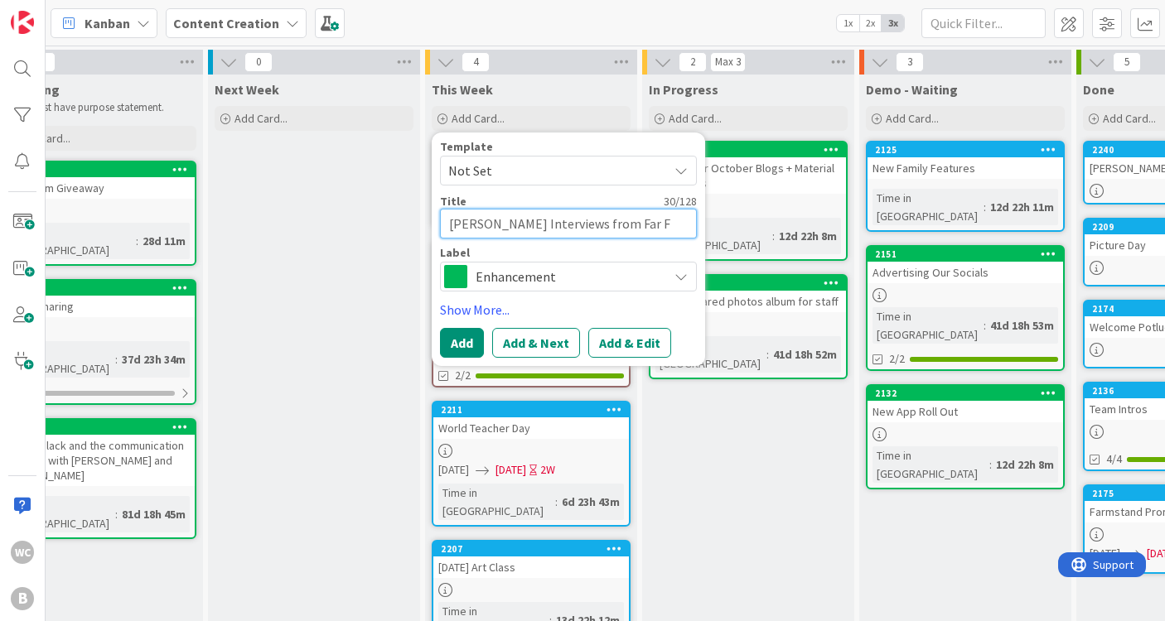
type textarea "[PERSON_NAME] Interviews from Far"
type textarea "x"
type textarea "[PERSON_NAME] Interviews from Far"
type textarea "x"
type textarea "[PERSON_NAME] Interviews from Fa"
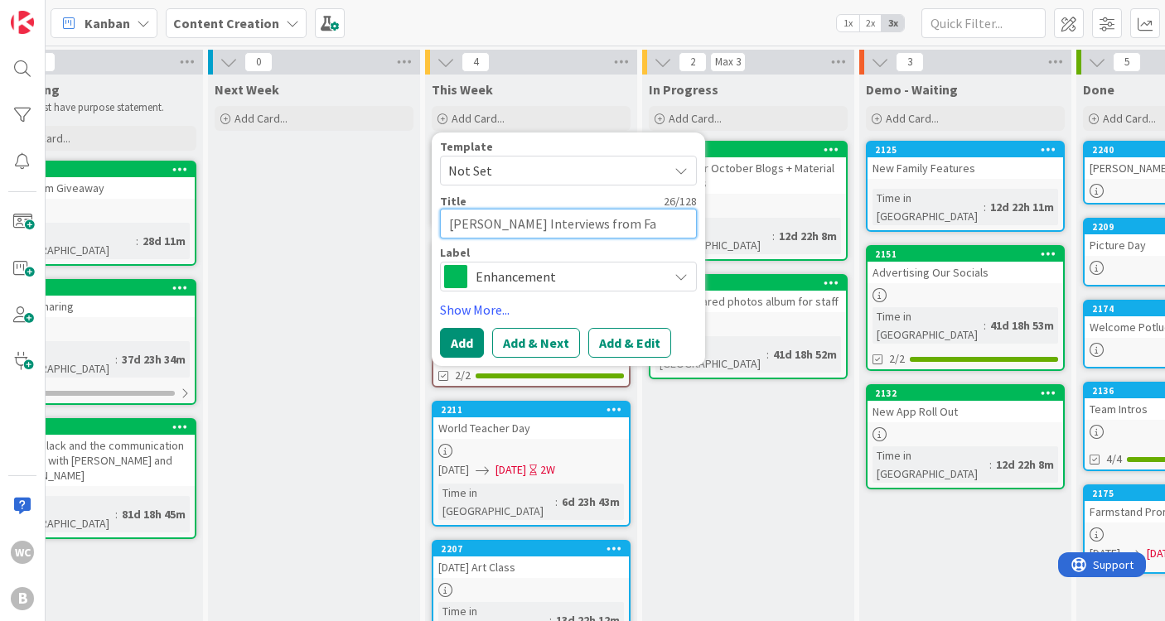
type textarea "x"
type textarea "[PERSON_NAME] Interviews from Fal"
type textarea "x"
type textarea "[PERSON_NAME] Interviews from Fall"
type textarea "x"
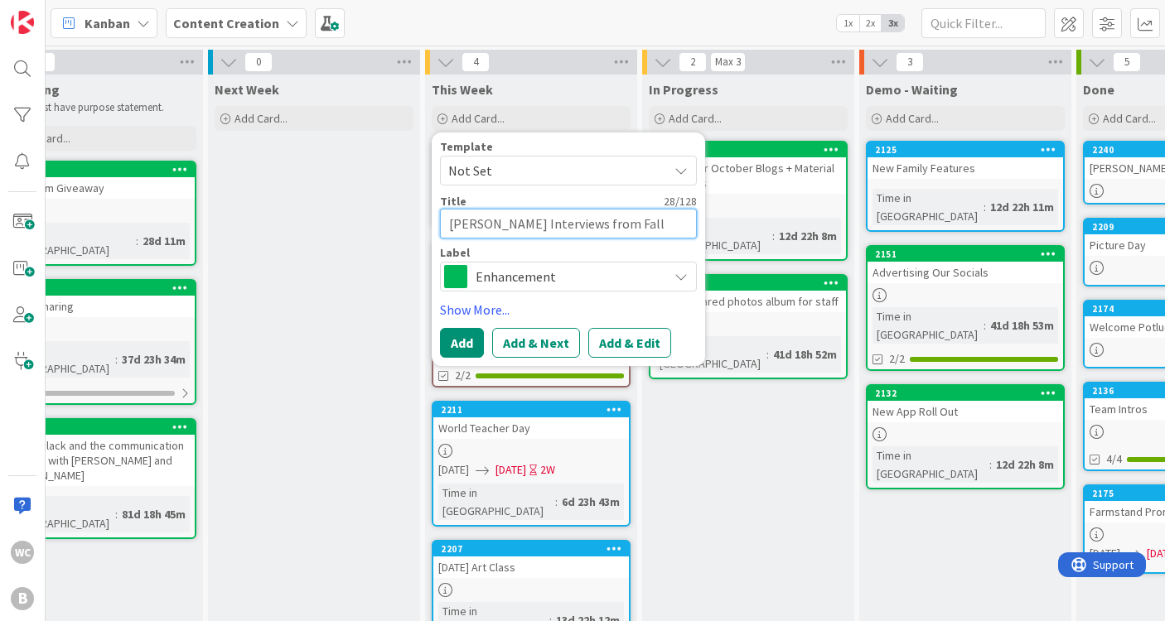
type textarea "[PERSON_NAME] Interviews from Fall"
type textarea "x"
type textarea "[PERSON_NAME] Interviews from Fall F"
type textarea "x"
type textarea "[PERSON_NAME] Interviews from Fall Fe"
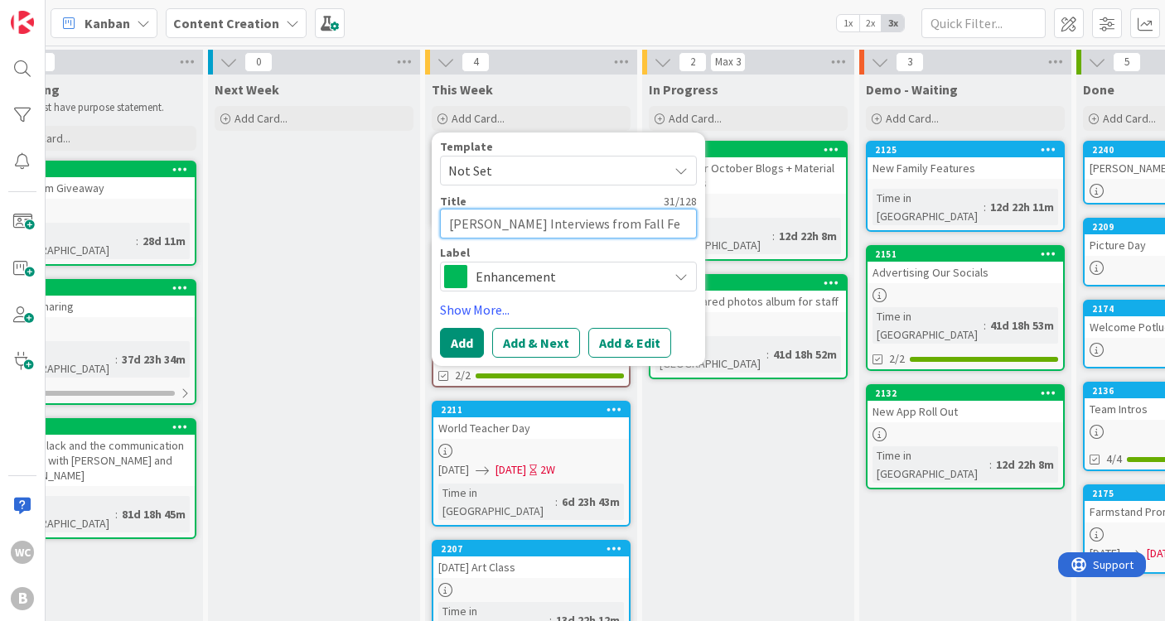
type textarea "x"
type textarea "[PERSON_NAME] Interviews from Fall Fes"
type textarea "x"
type textarea "[PERSON_NAME] Interviews from Fall Fest"
click at [540, 277] on span "Enhancement" at bounding box center [567, 276] width 184 height 23
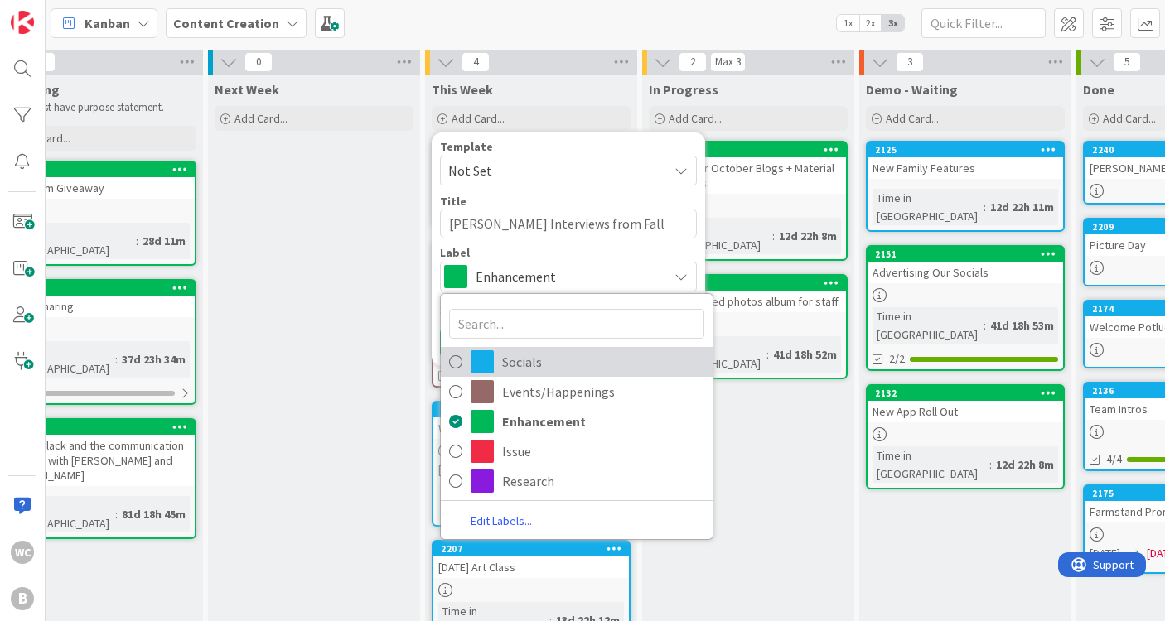
click at [548, 369] on span "Socials" at bounding box center [603, 362] width 202 height 25
type textarea "x"
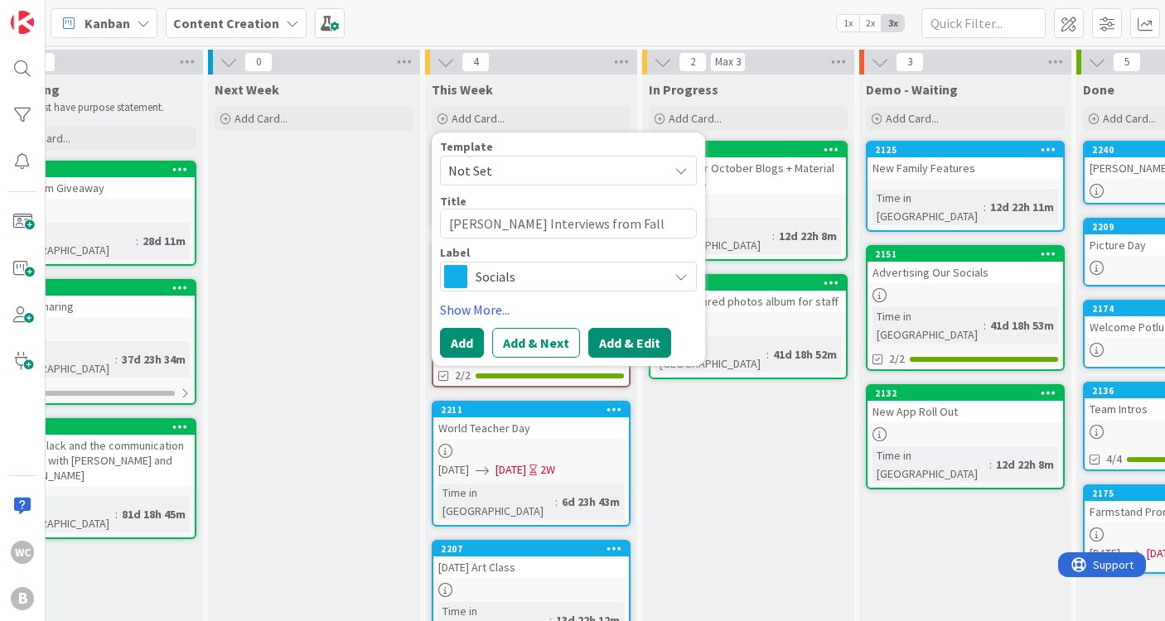
click at [629, 336] on button "Add & Edit" at bounding box center [629, 343] width 83 height 30
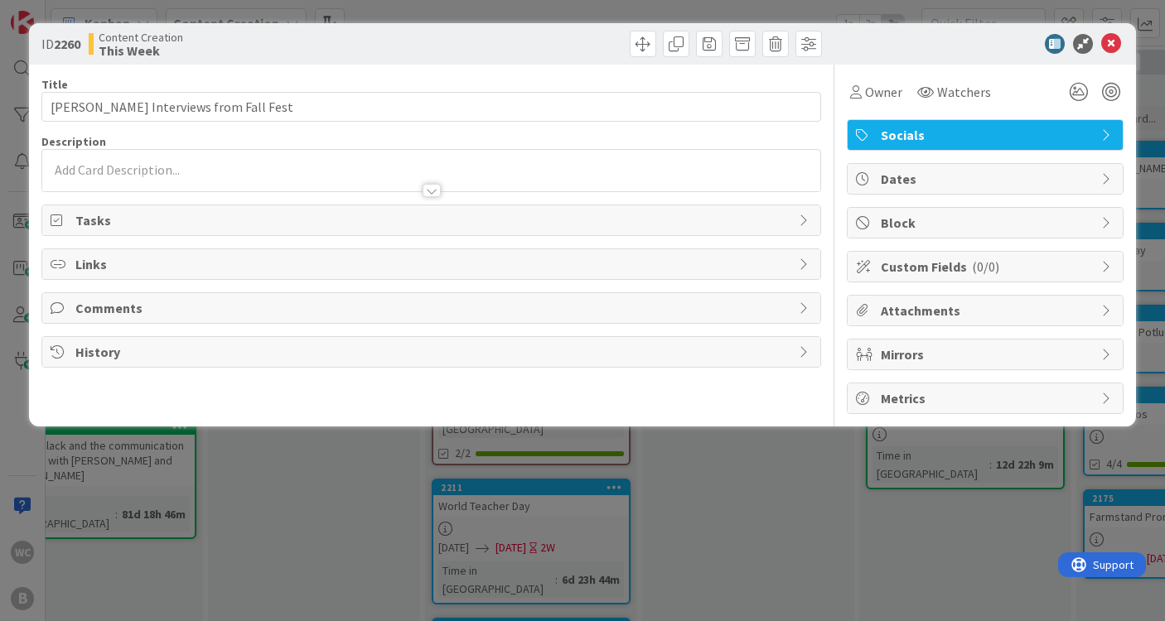
click at [272, 177] on div at bounding box center [431, 182] width 778 height 17
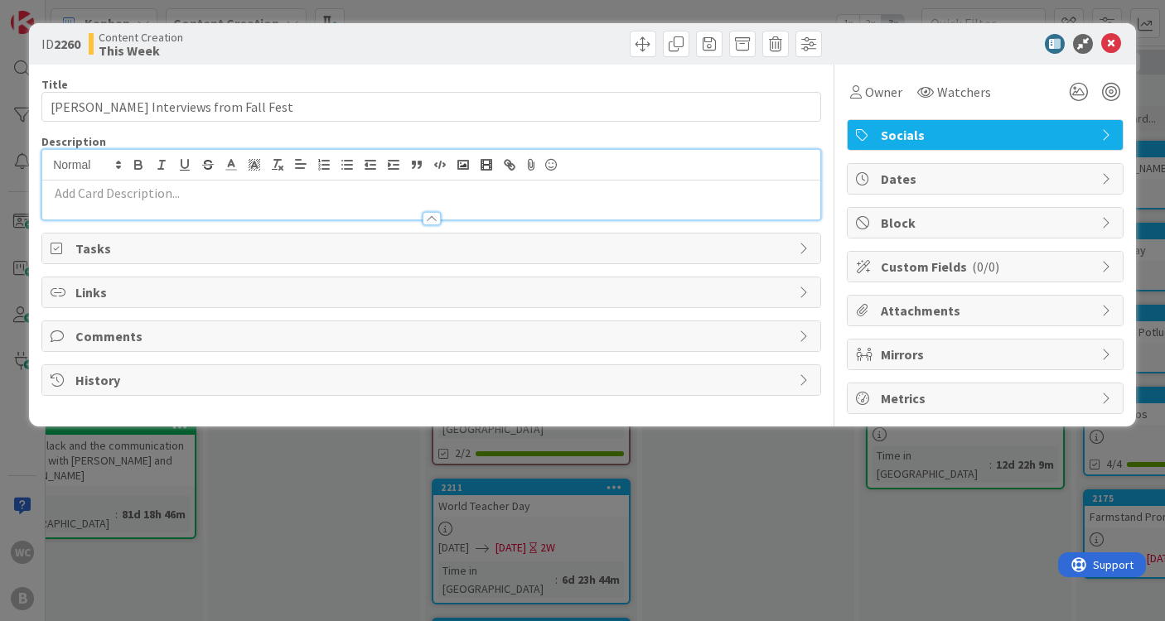
click at [179, 198] on p at bounding box center [431, 193] width 761 height 19
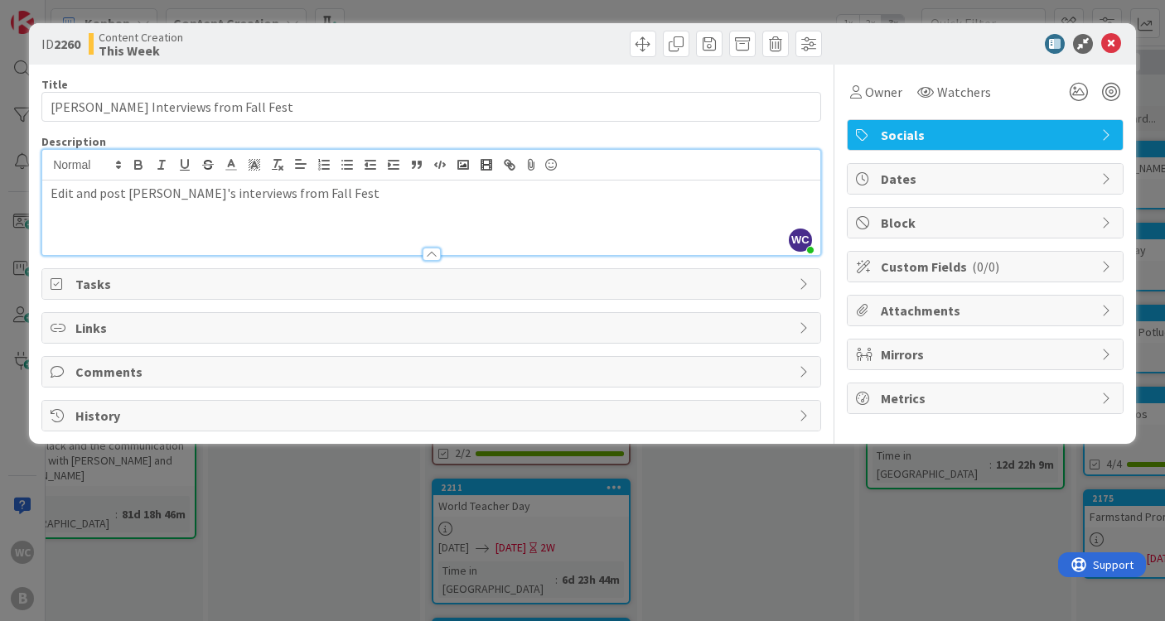
click at [747, 520] on div "ID 2260 Content Creation This Week Title 33 / 128 [PERSON_NAME] Interviews from…" at bounding box center [582, 310] width 1165 height 621
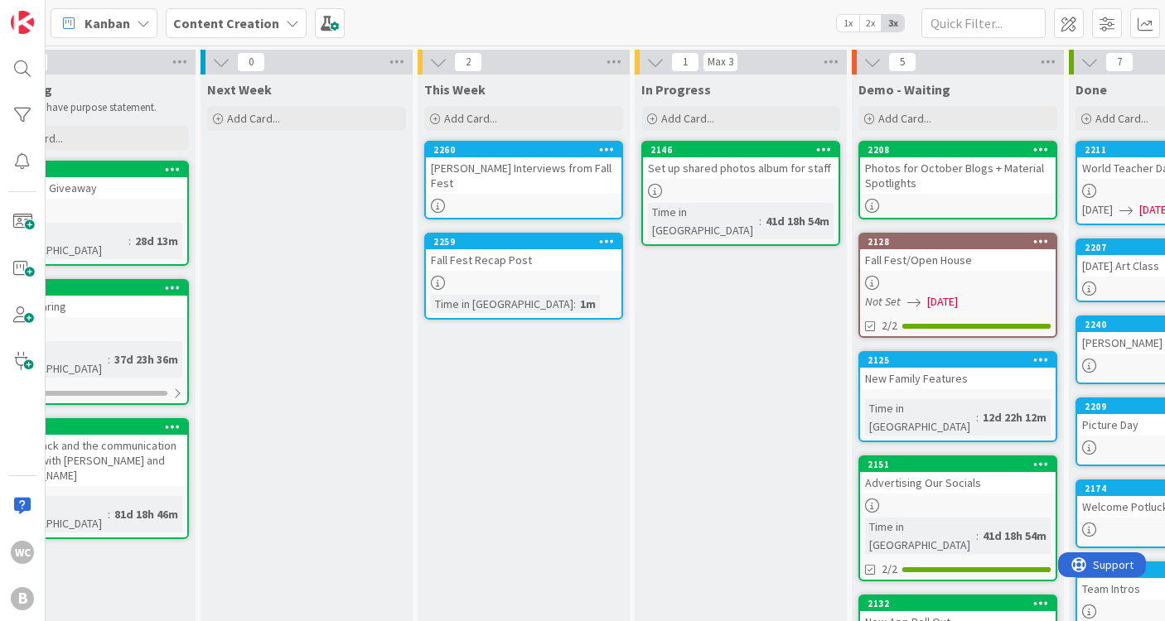
scroll to position [0, 282]
